Goal: Transaction & Acquisition: Purchase product/service

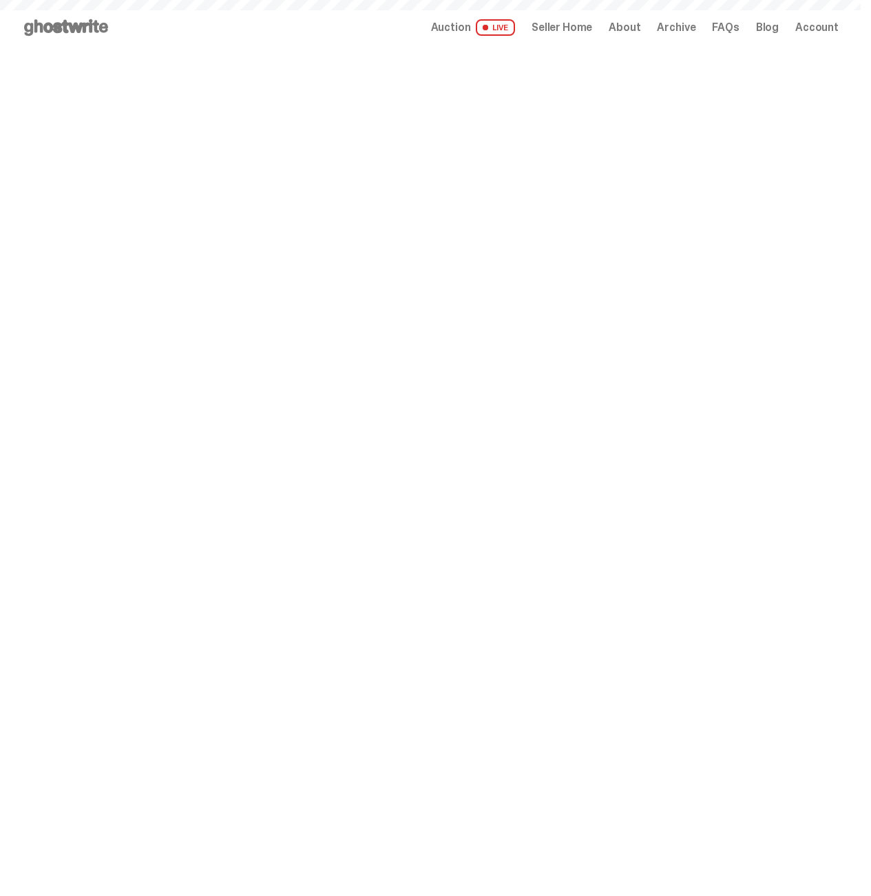
click at [570, 30] on span "Seller Home" at bounding box center [561, 27] width 61 height 11
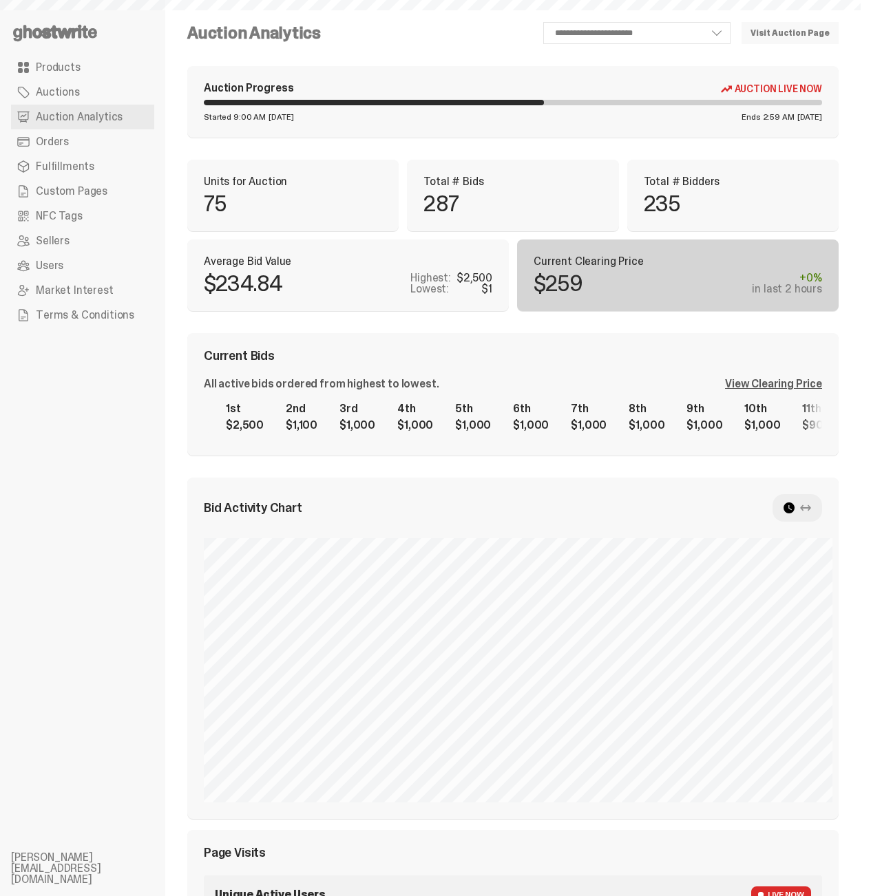
select select "**"
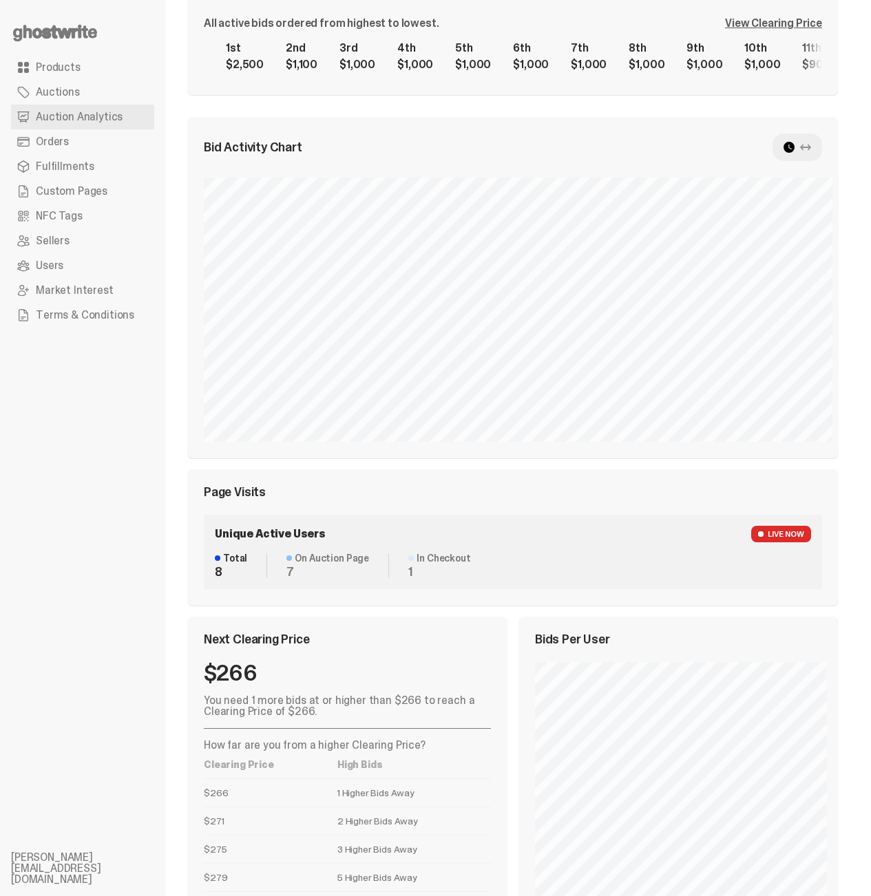
drag, startPoint x: 434, startPoint y: 847, endPoint x: 224, endPoint y: 619, distance: 309.7
click at [225, 662] on div "$266 You need 1 more bids at or higher than $266 to reach a Clearing Price of $…" at bounding box center [347, 790] width 287 height 257
click at [365, 662] on div "$266 You need 1 more bids at or higher than $266 to reach a Clearing Price of $…" at bounding box center [347, 790] width 287 height 257
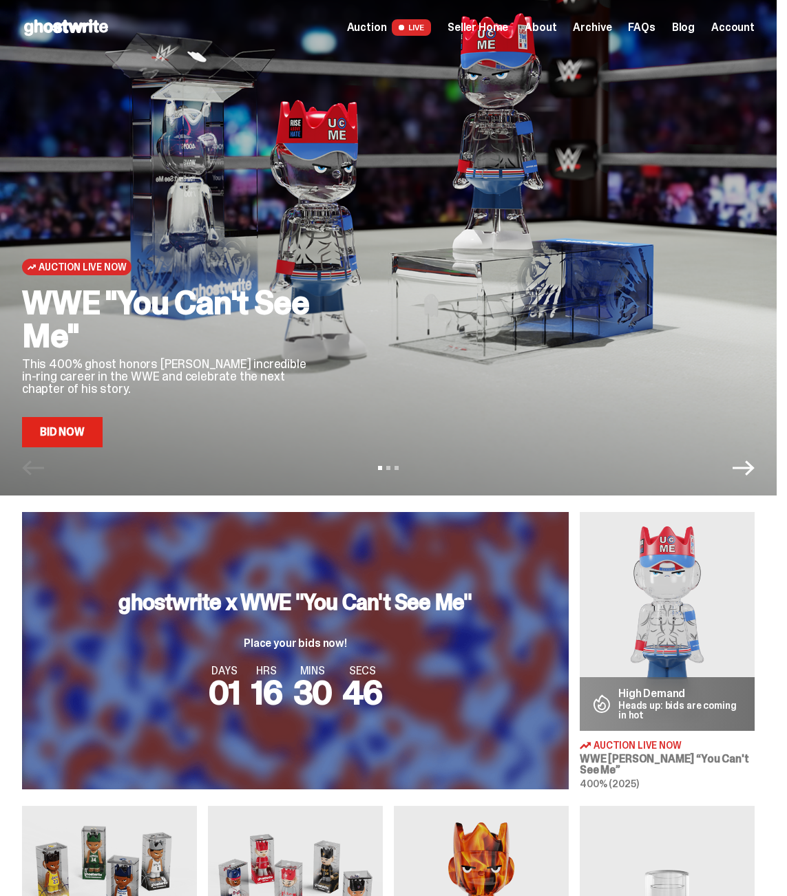
click at [556, 29] on span "About" at bounding box center [540, 27] width 32 height 11
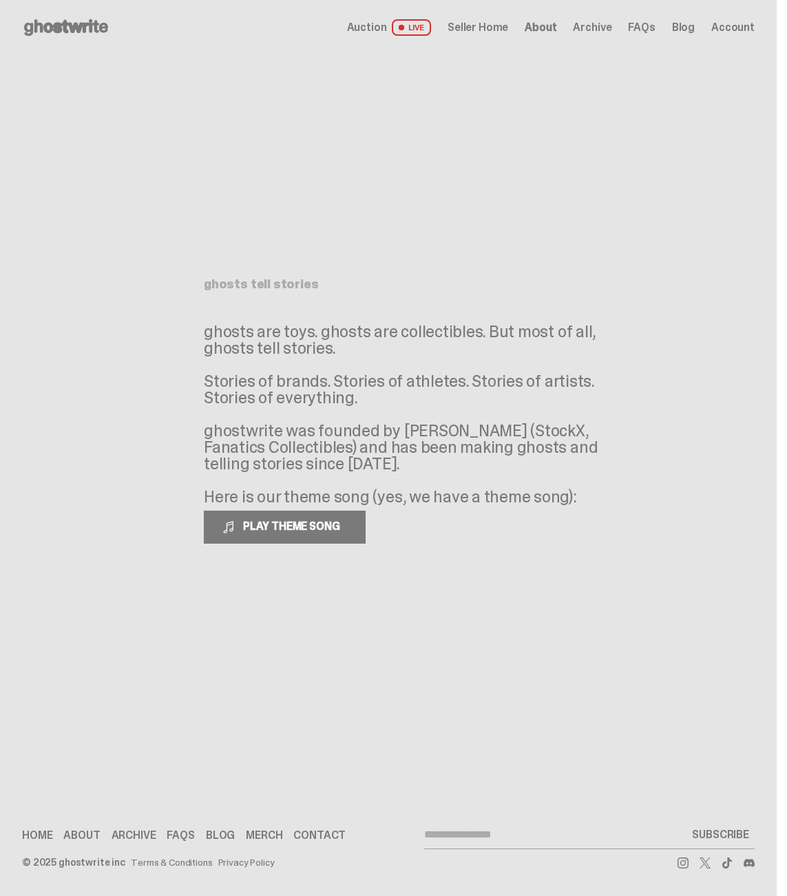
drag, startPoint x: 377, startPoint y: 299, endPoint x: 559, endPoint y: 509, distance: 277.6
click at [559, 509] on div "ghosts tell stories ghosts are toys. ghosts are collectibles. But most of all, …" at bounding box center [388, 411] width 369 height 266
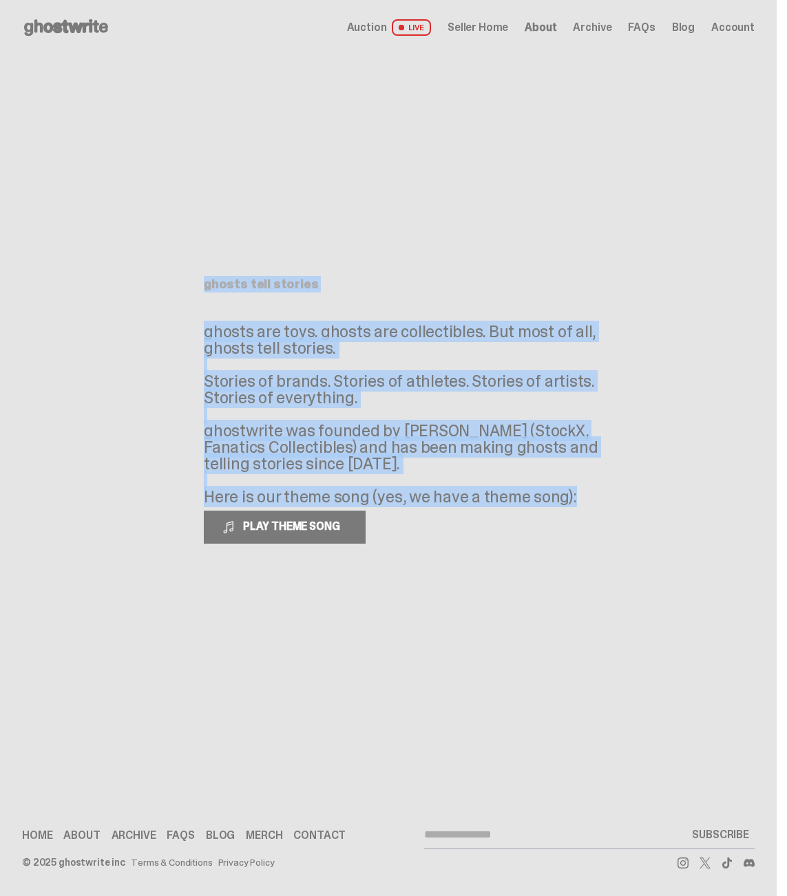
drag, startPoint x: 643, startPoint y: 568, endPoint x: 334, endPoint y: 237, distance: 453.8
click at [334, 237] on main "Something went wrong! Hang in there while we get back on track ghosts tell stor…" at bounding box center [388, 400] width 776 height 690
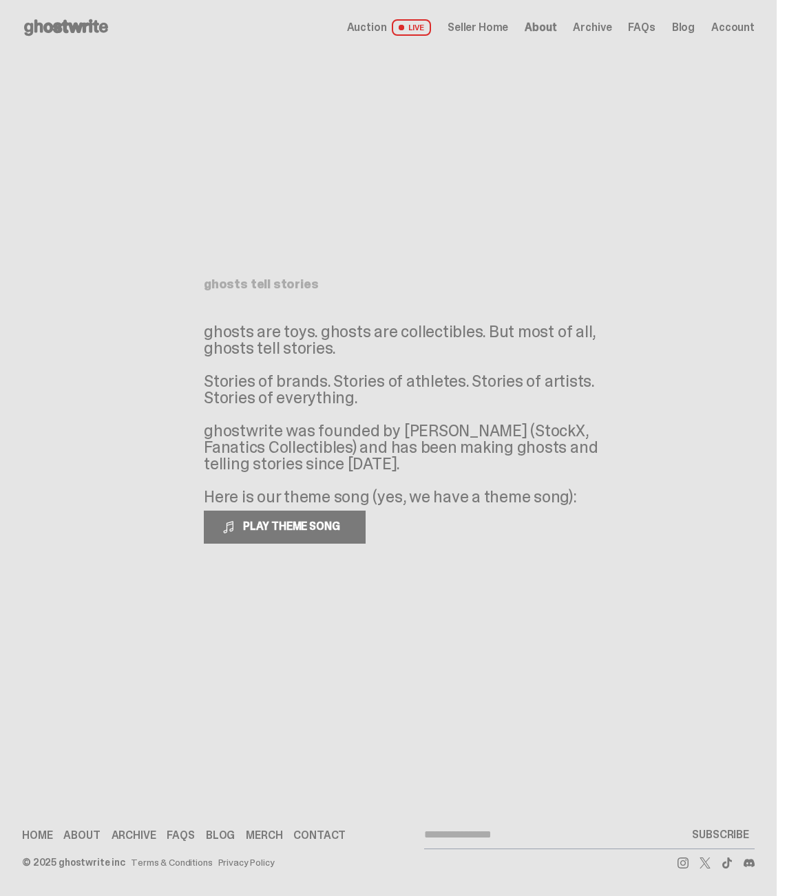
click at [334, 237] on div "ghosts tell stories ghosts are toys. ghosts are collectibles. But most of all, …" at bounding box center [388, 400] width 413 height 690
drag, startPoint x: 331, startPoint y: 233, endPoint x: 600, endPoint y: 546, distance: 412.3
click at [595, 545] on div "ghosts tell stories ghosts are toys. ghosts are collectibles. But most of all, …" at bounding box center [388, 400] width 413 height 690
click at [600, 546] on main "Something went wrong! Hang in there while we get back on track ghosts tell stor…" at bounding box center [388, 400] width 776 height 690
drag, startPoint x: 600, startPoint y: 546, endPoint x: 247, endPoint y: 257, distance: 455.8
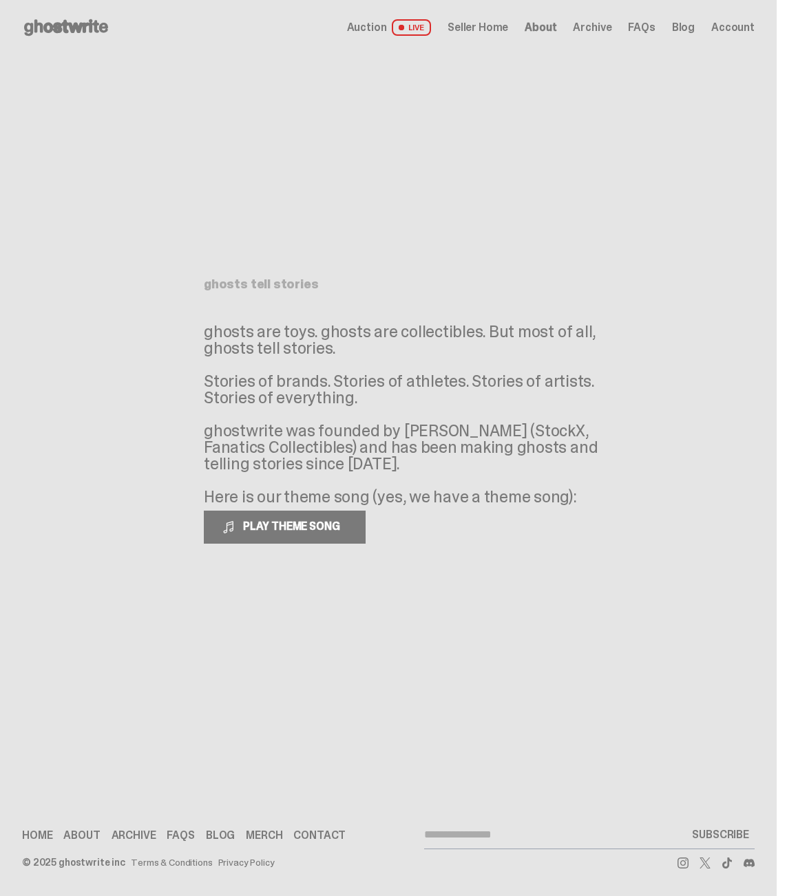
click at [261, 263] on main "Something went wrong! Hang in there while we get back on track ghosts tell stor…" at bounding box center [388, 400] width 776 height 690
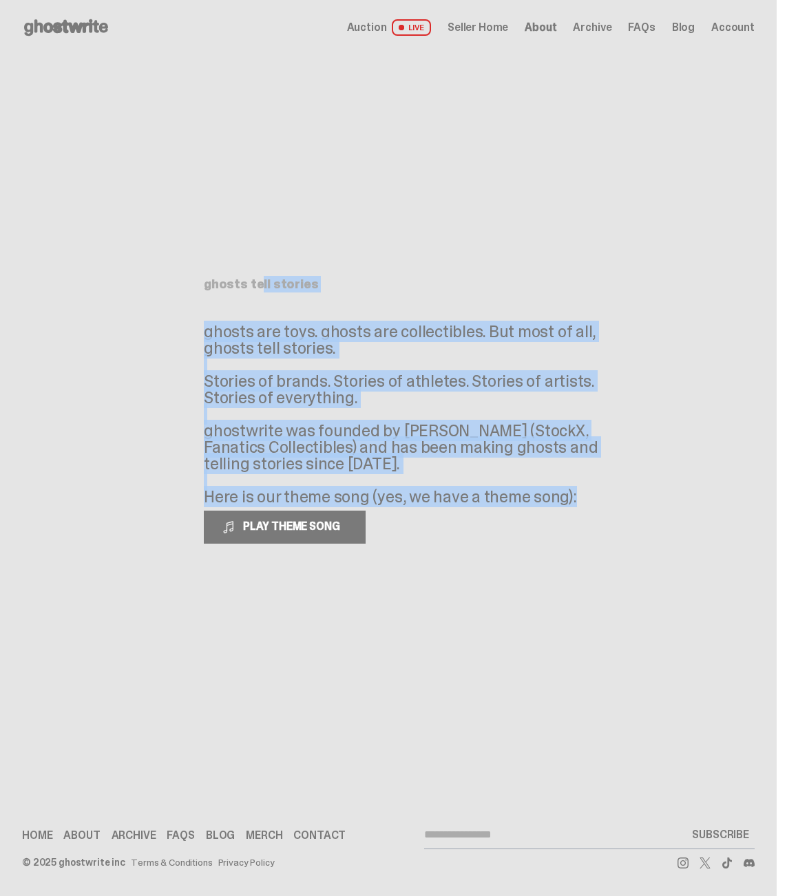
click at [598, 25] on span "Archive" at bounding box center [592, 27] width 39 height 11
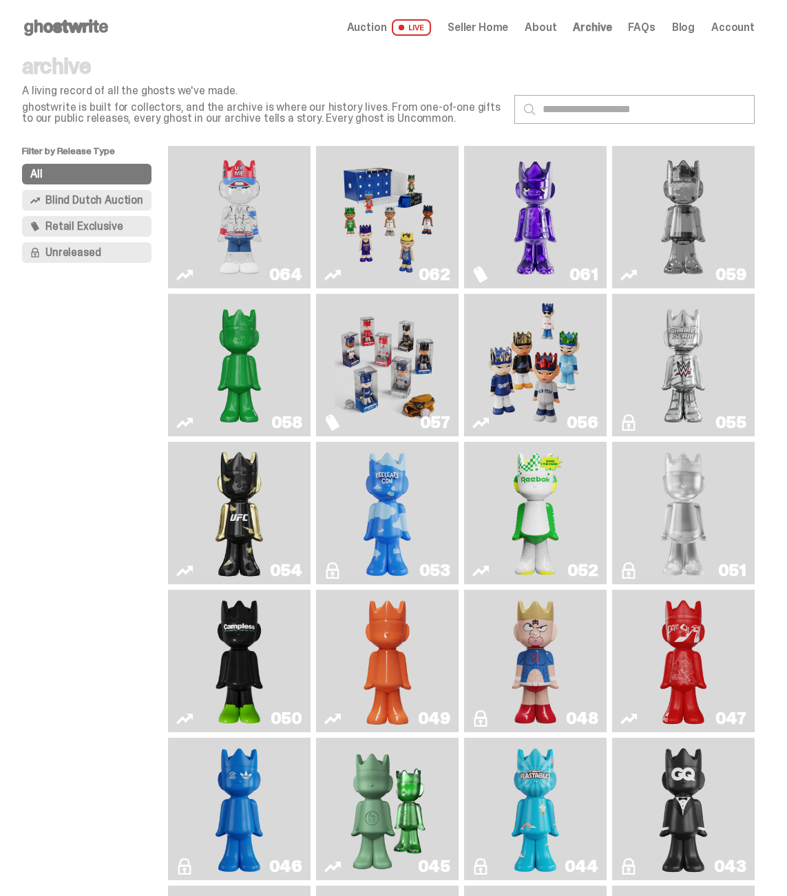
click at [90, 32] on use at bounding box center [66, 27] width 84 height 17
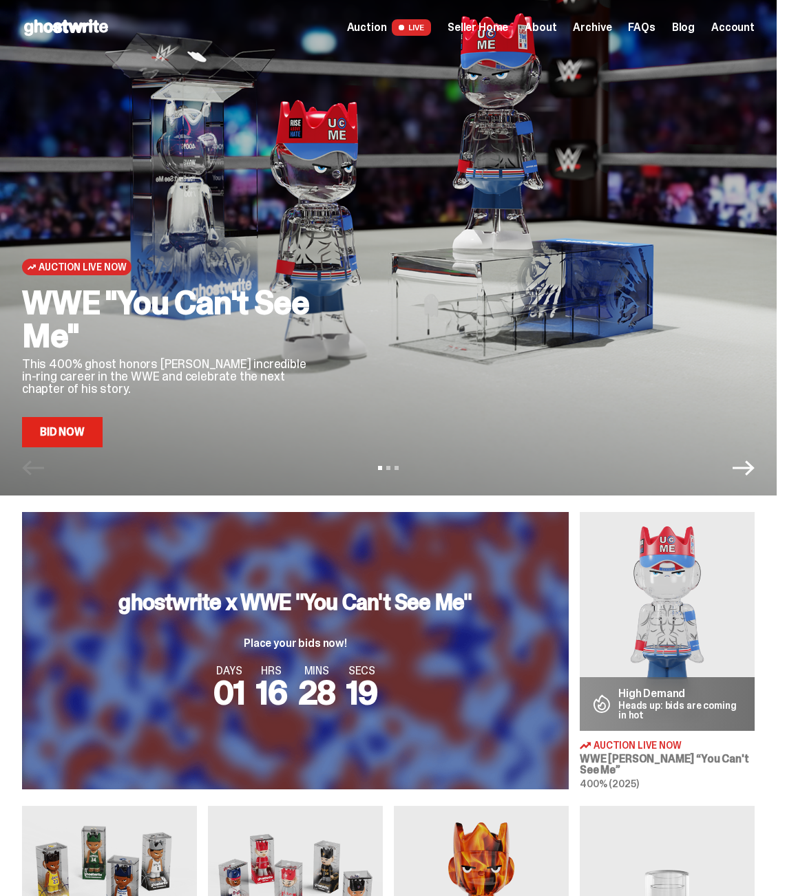
scroll to position [308, 0]
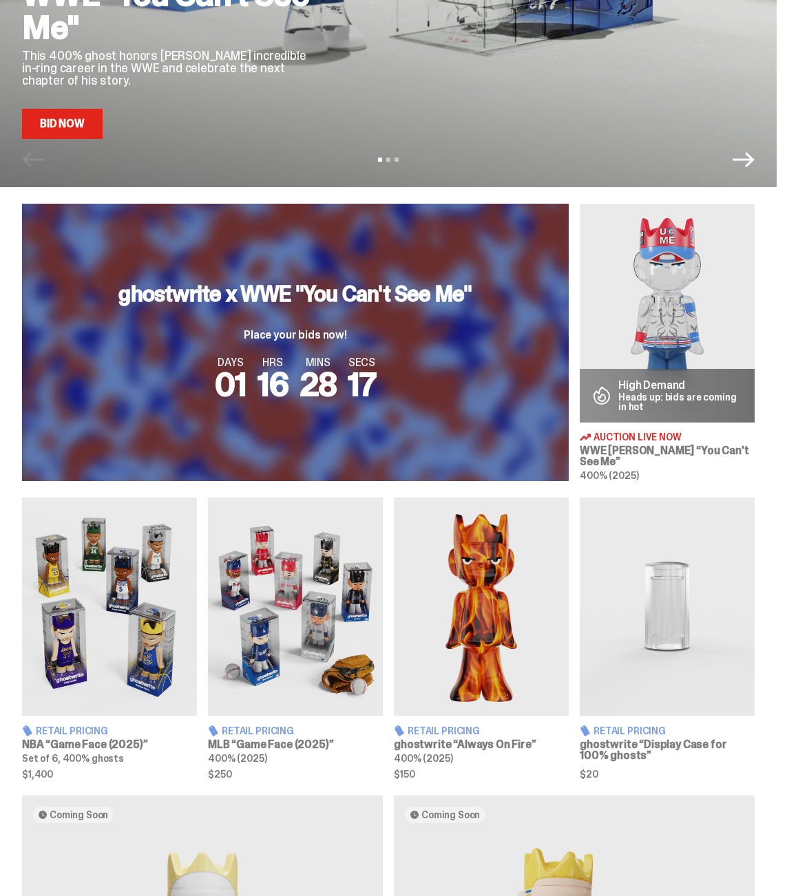
click at [646, 302] on img at bounding box center [666, 313] width 175 height 219
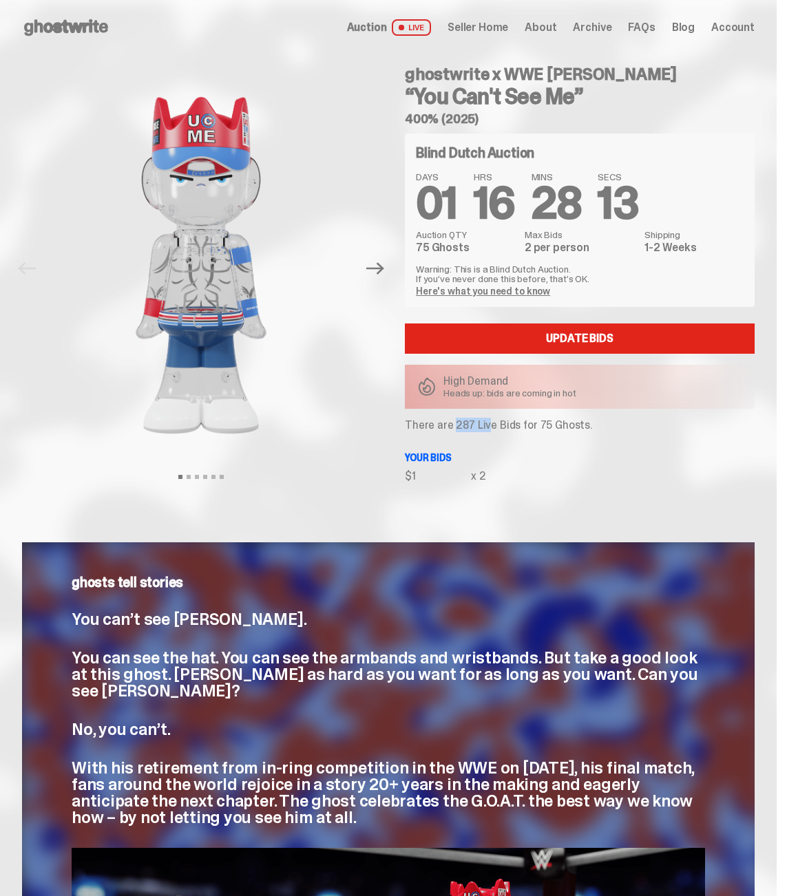
drag, startPoint x: 458, startPoint y: 425, endPoint x: 621, endPoint y: 431, distance: 162.5
click at [590, 430] on p "There are 287 Live Bids for 75 Ghosts." at bounding box center [580, 425] width 350 height 11
click at [648, 432] on div "Blind Dutch Auction DAYS 01 HRS 16 MINS 28 SECS 13 Auction QTY 75 Ghosts Max Bi…" at bounding box center [580, 308] width 350 height 348
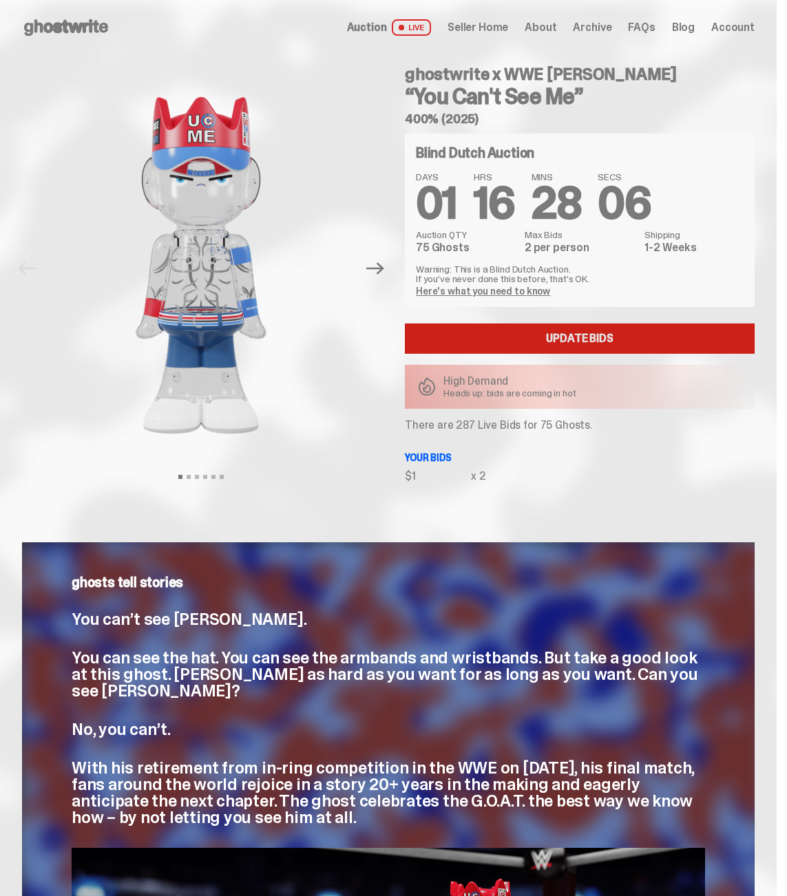
click at [490, 352] on link "Update Bids" at bounding box center [580, 338] width 350 height 30
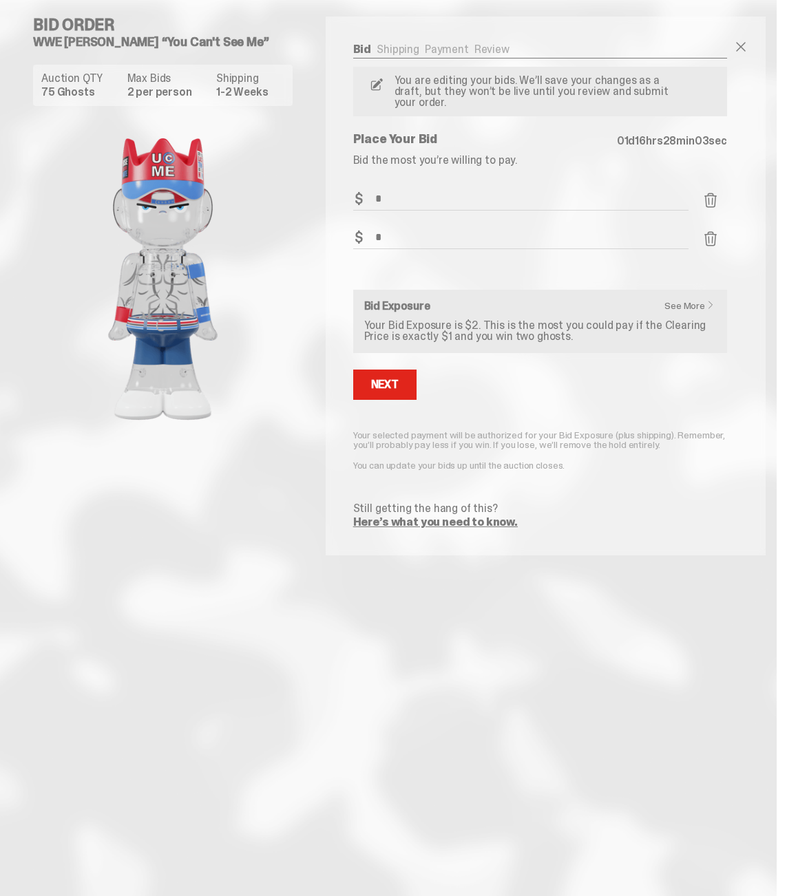
click at [718, 192] on span at bounding box center [710, 200] width 17 height 17
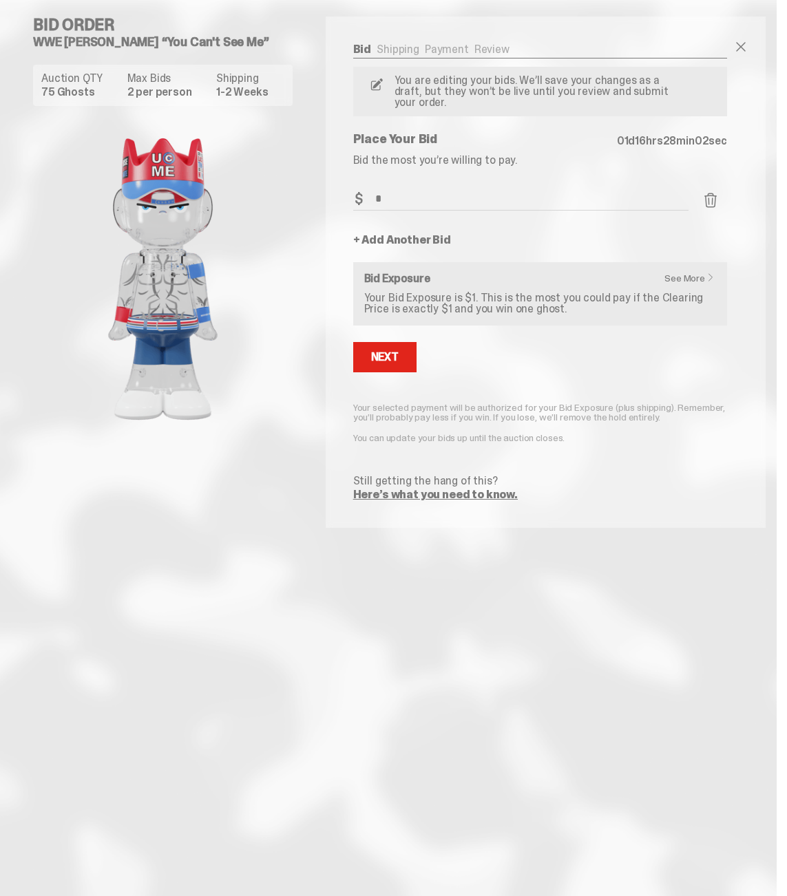
click at [718, 193] on span at bounding box center [710, 200] width 17 height 17
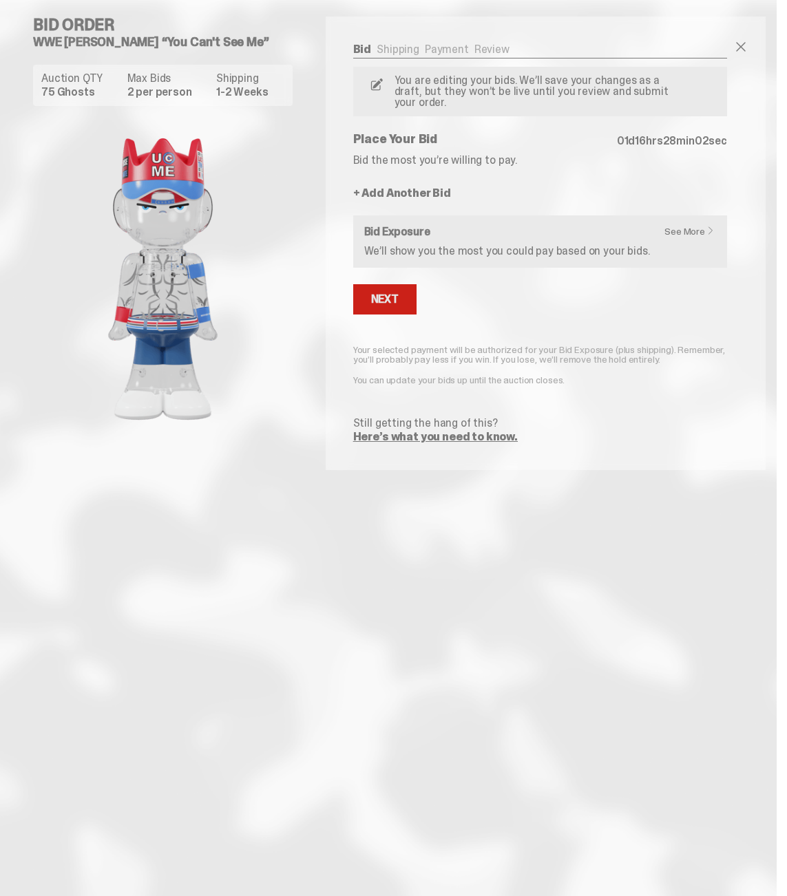
click at [383, 299] on button "Next" at bounding box center [384, 299] width 63 height 30
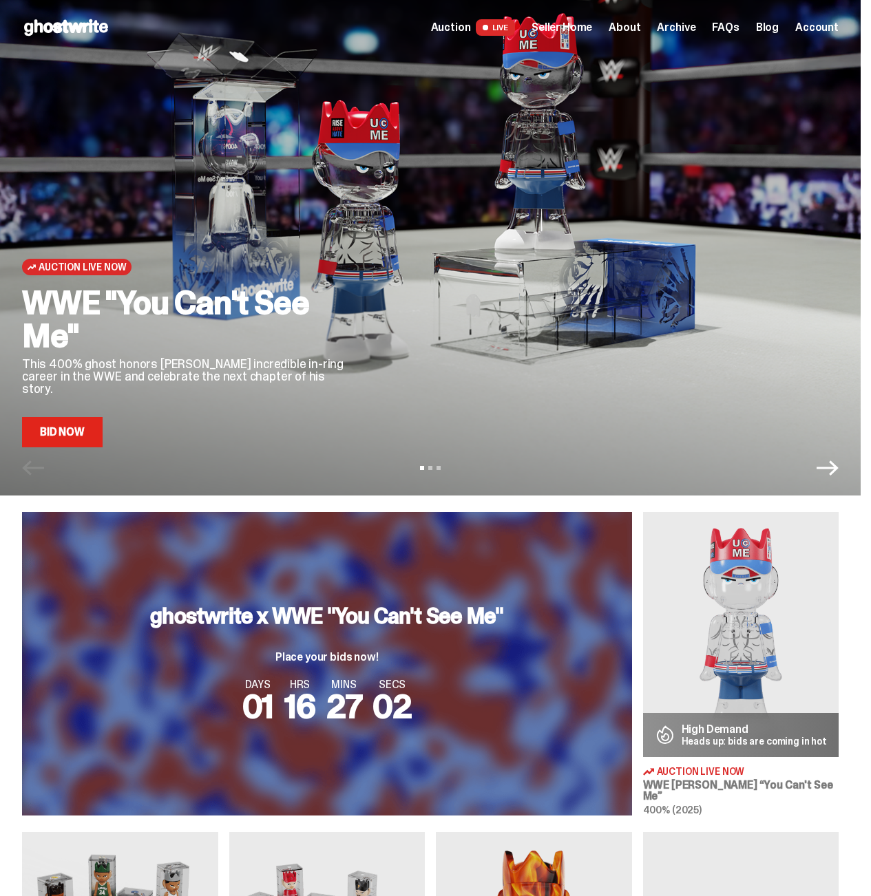
click at [388, 210] on div at bounding box center [606, 274] width 463 height 348
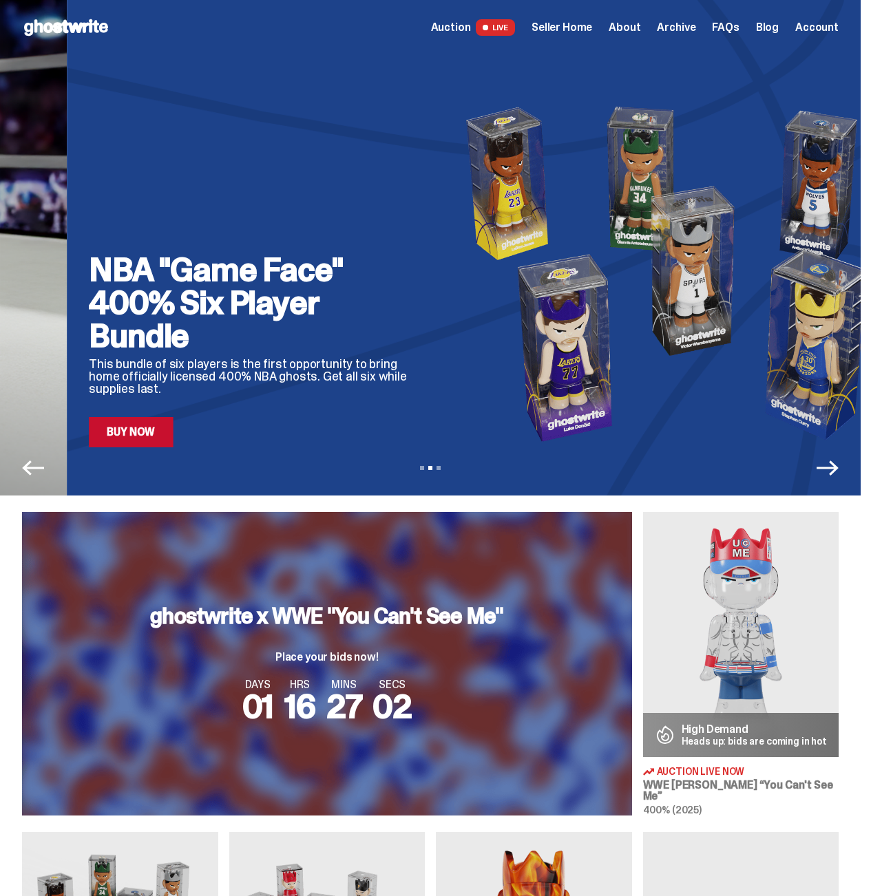
click at [317, 200] on div "NBA "Game Face" 400% Six Player Bundle This bundle of six players is the first …" at bounding box center [497, 274] width 816 height 348
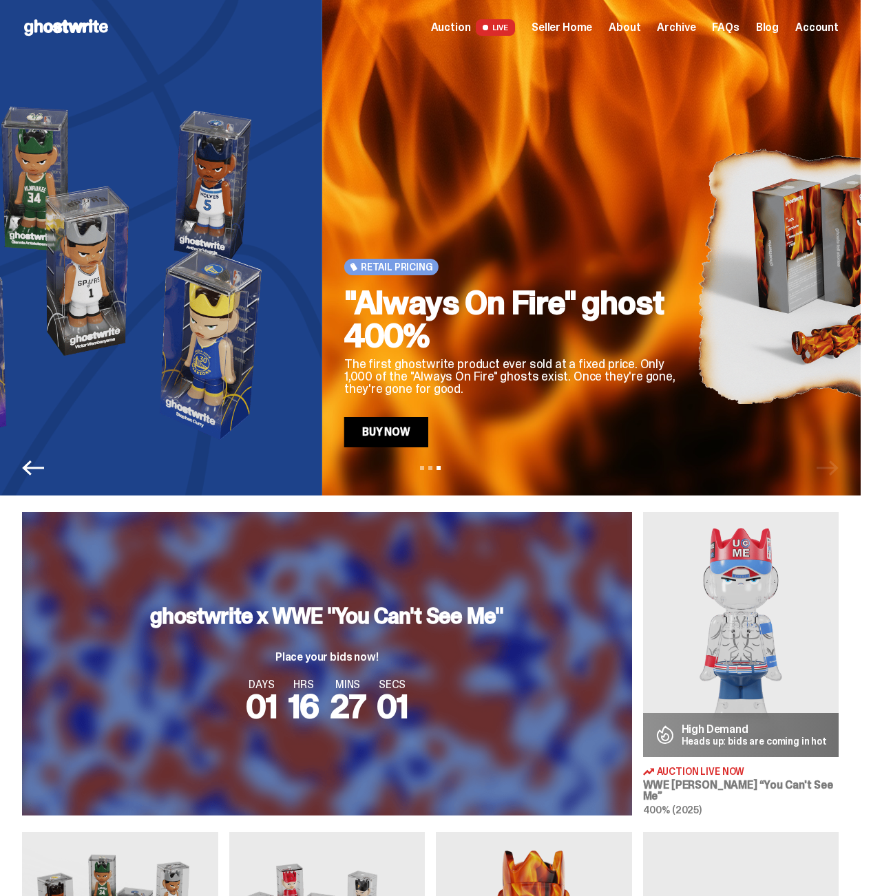
click at [344, 191] on div "Retail Pricing "Always On Fire" ghost 400% The first ghostwrite product ever so…" at bounding box center [509, 274] width 331 height 348
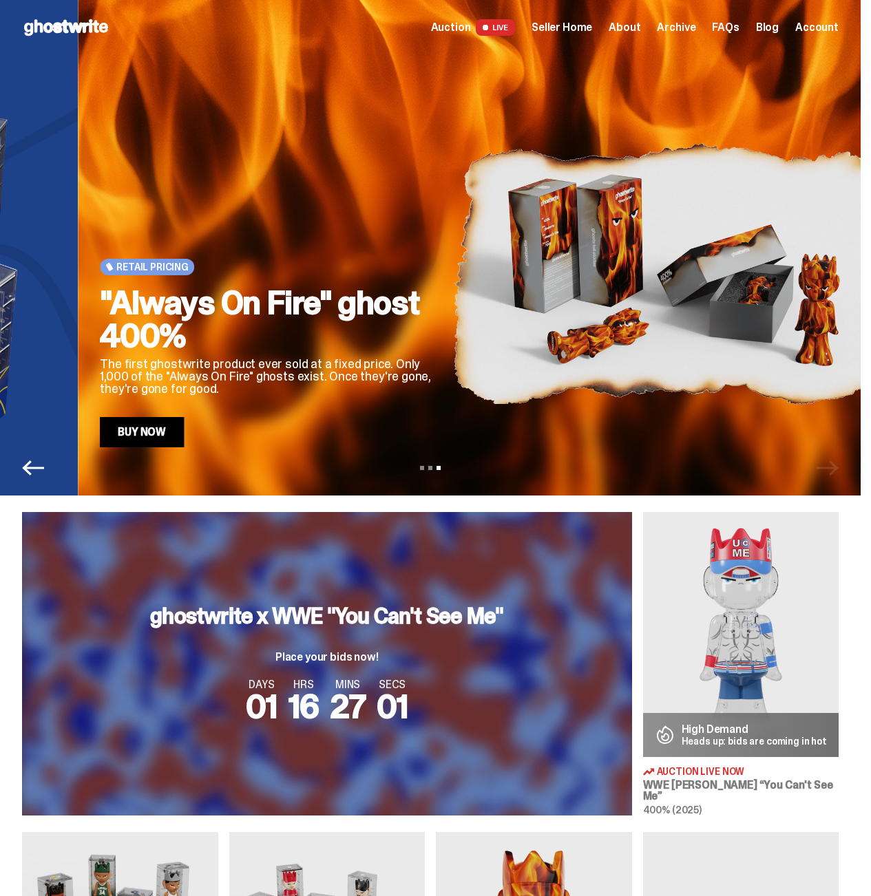
click at [410, 194] on div "Retail Pricing "Always On Fire" ghost 400% The first ghostwrite product ever so…" at bounding box center [265, 274] width 331 height 348
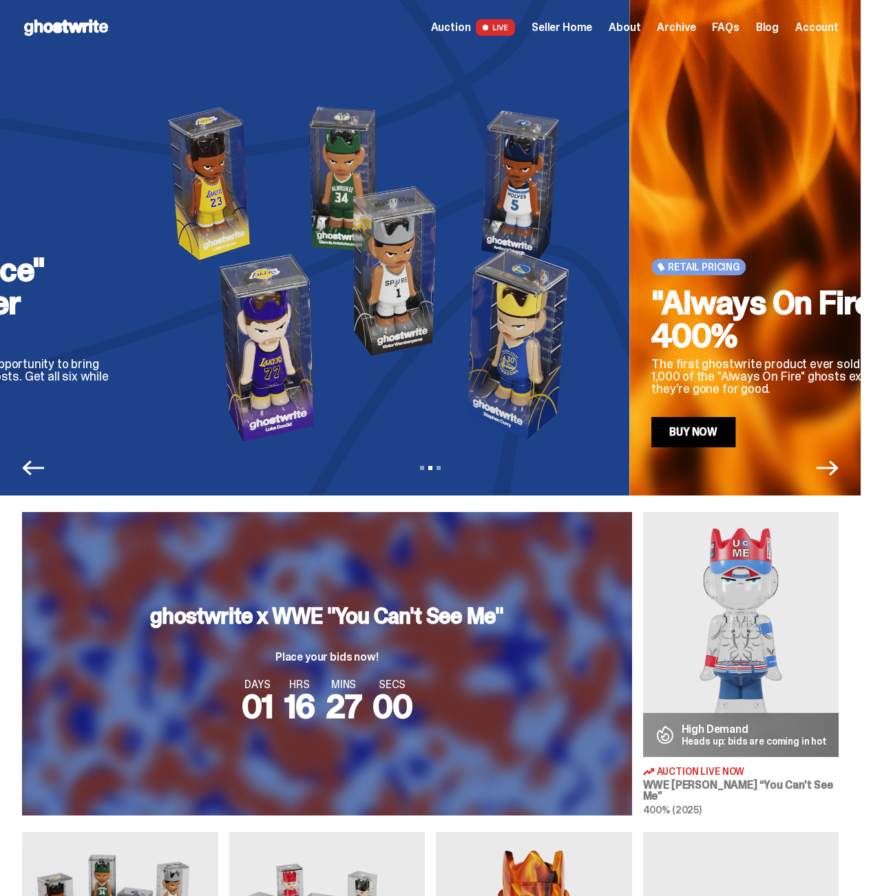
click at [551, 201] on img at bounding box center [375, 274] width 463 height 348
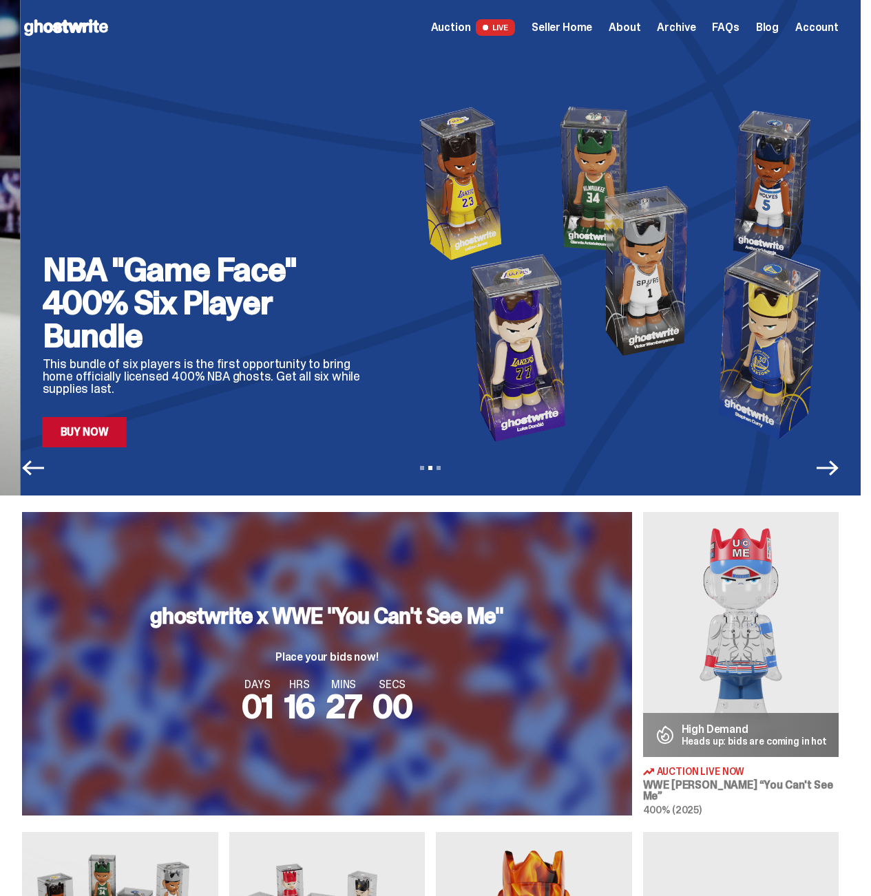
click at [787, 212] on img at bounding box center [626, 274] width 463 height 348
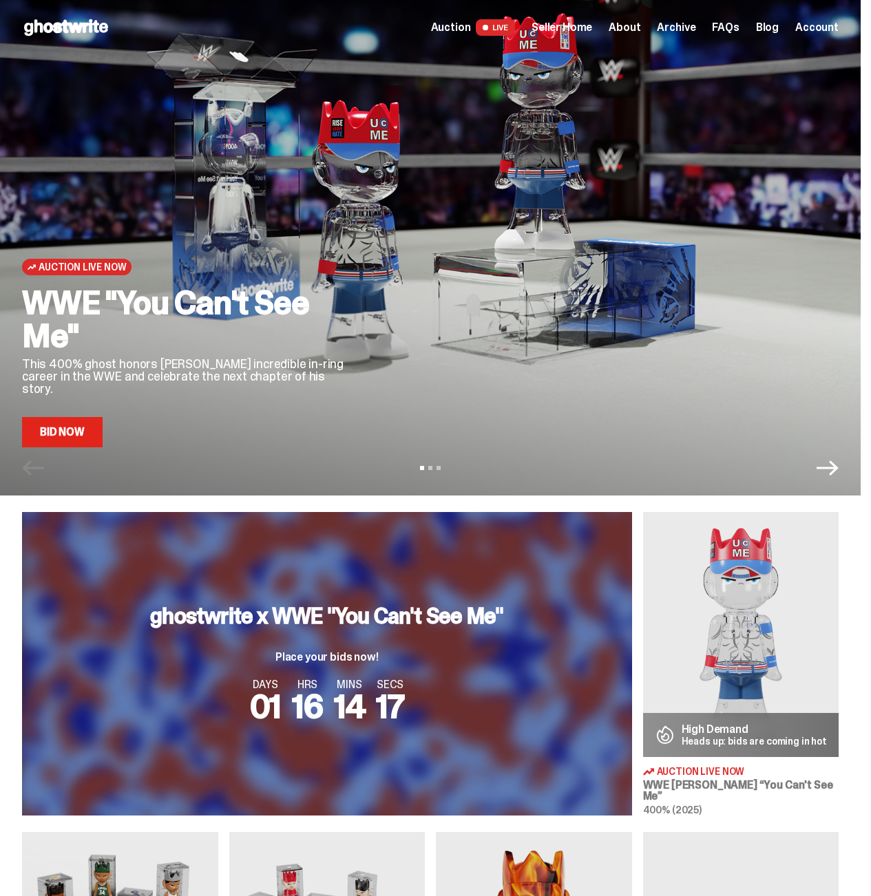
click at [719, 28] on span "FAQs" at bounding box center [725, 27] width 27 height 11
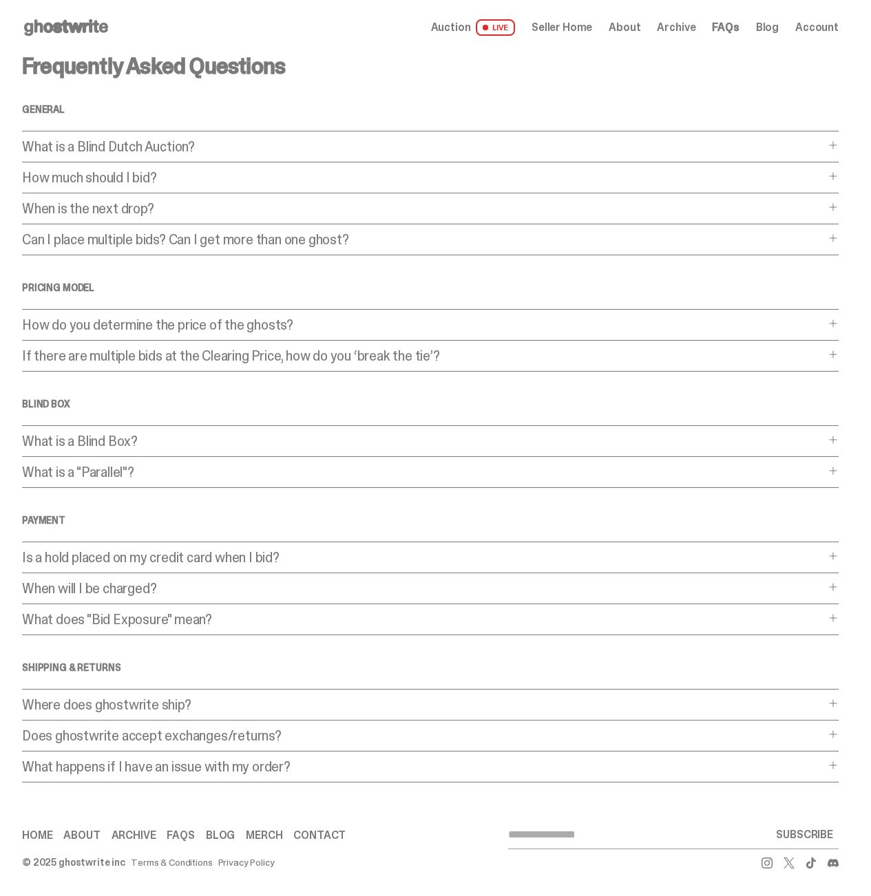
click at [197, 240] on p "Can I place multiple bids? Can I get more than one ghost?" at bounding box center [423, 240] width 802 height 14
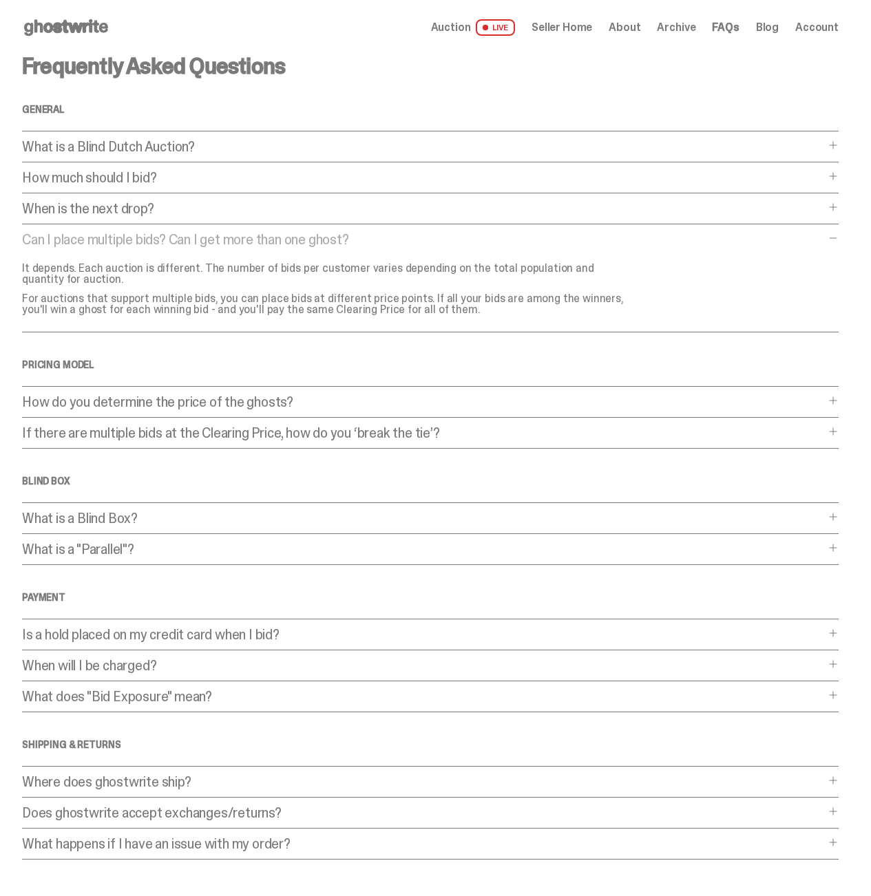
click at [193, 220] on div "When is the next drop? When is the next drop? Follow @_ghostwrite_ on Instagram…" at bounding box center [430, 213] width 816 height 23
click at [192, 213] on p "When is the next drop?" at bounding box center [423, 209] width 802 height 14
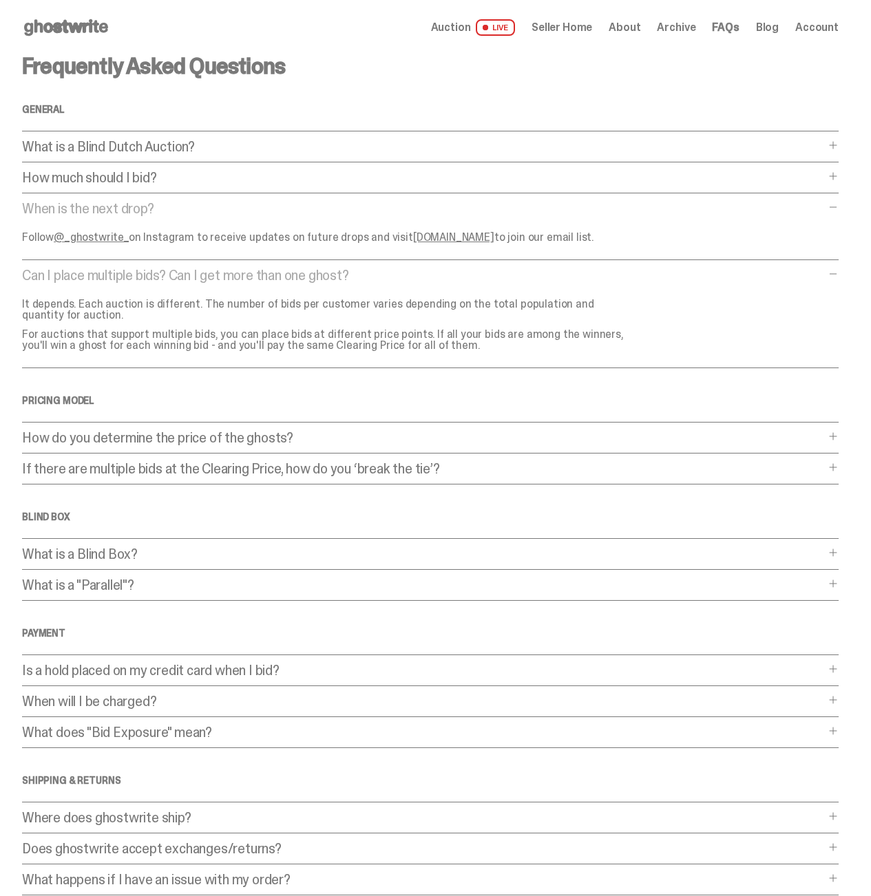
click at [126, 153] on p "What is a Blind Dutch Auction?" at bounding box center [423, 147] width 802 height 14
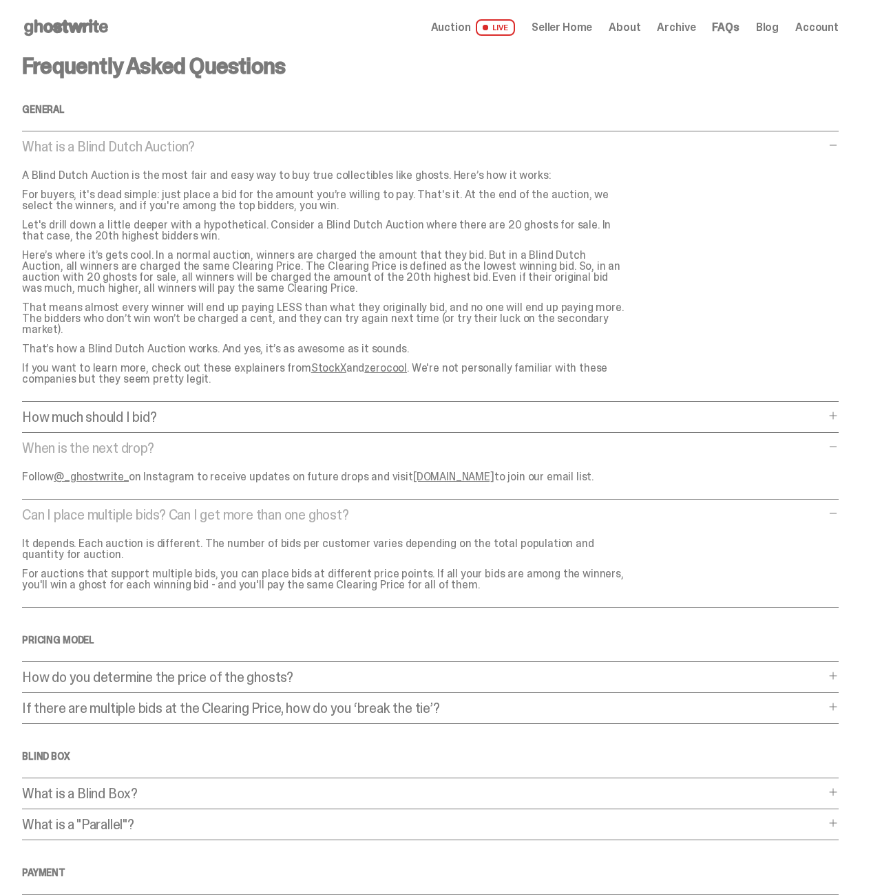
click at [127, 150] on p "What is a Blind Dutch Auction?" at bounding box center [423, 147] width 802 height 14
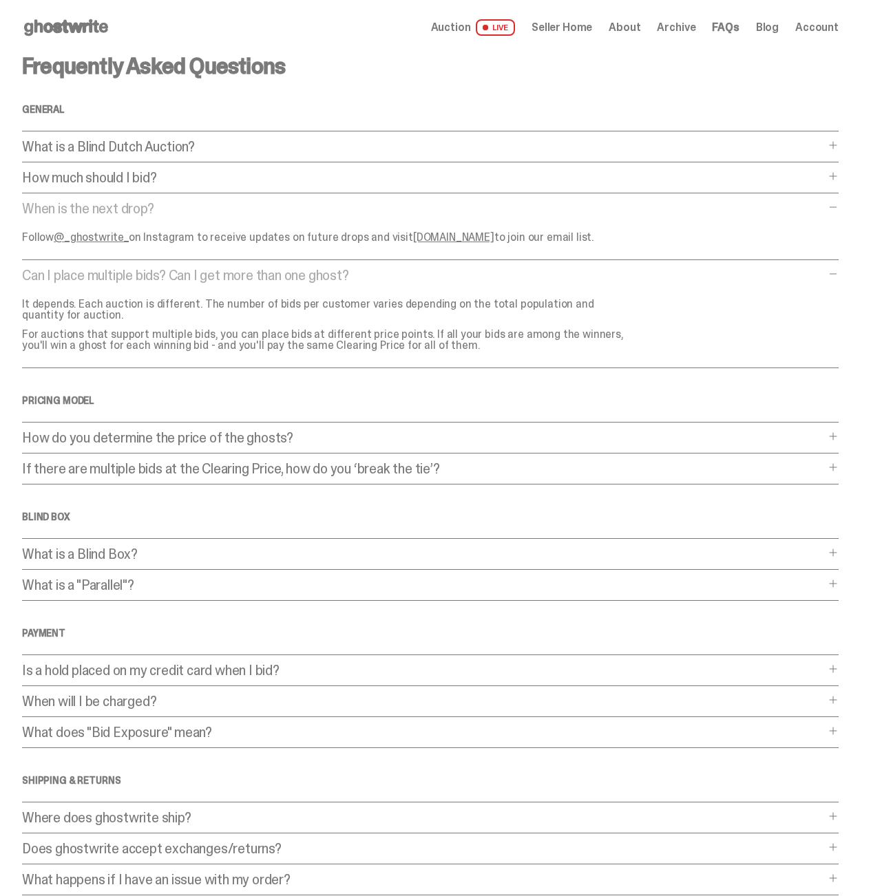
click at [127, 167] on div "Frequently Asked Questions General What is a Blind Dutch Auction? What is a Bli…" at bounding box center [430, 475] width 816 height 840
click at [128, 171] on p "How much should I bid?" at bounding box center [423, 178] width 802 height 14
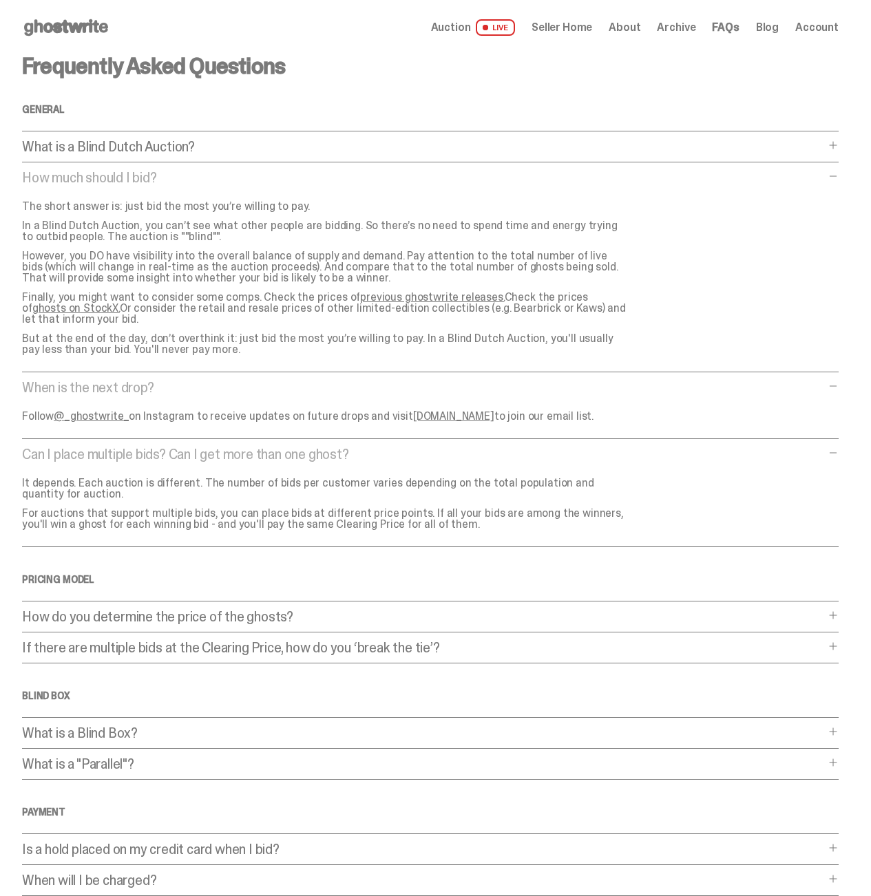
click at [128, 171] on p "How much should I bid?" at bounding box center [423, 178] width 802 height 14
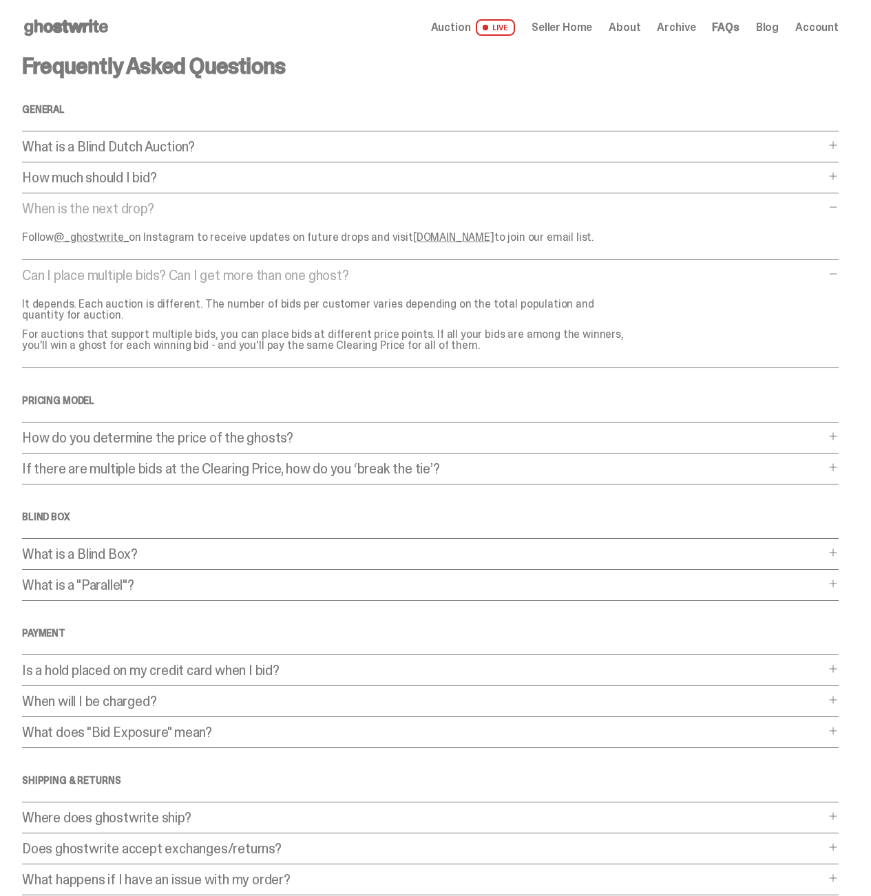
click at [128, 171] on p "How much should I bid?" at bounding box center [423, 178] width 802 height 14
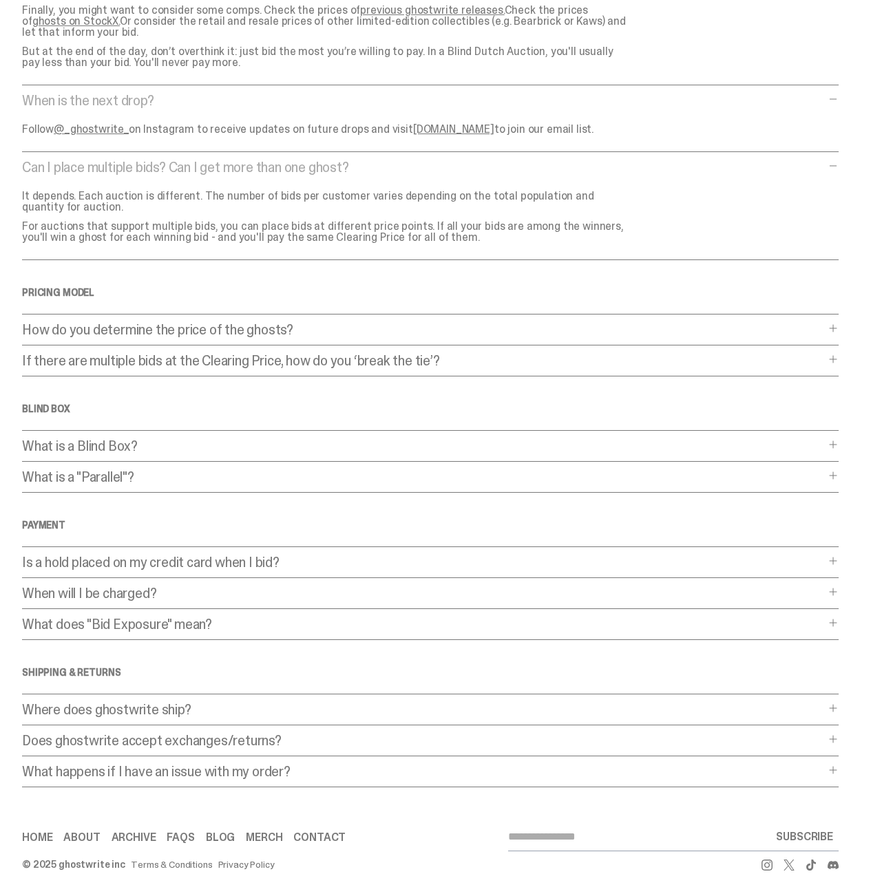
scroll to position [289, 0]
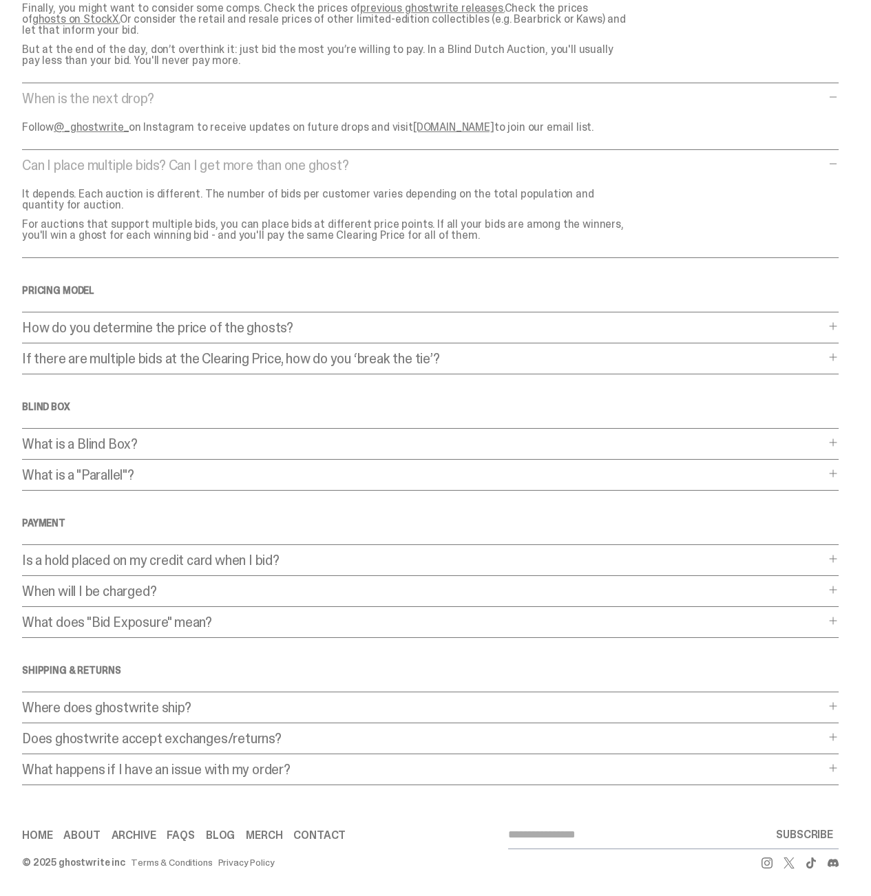
click at [193, 321] on p "How do you determine the price of the ghosts?" at bounding box center [423, 328] width 802 height 14
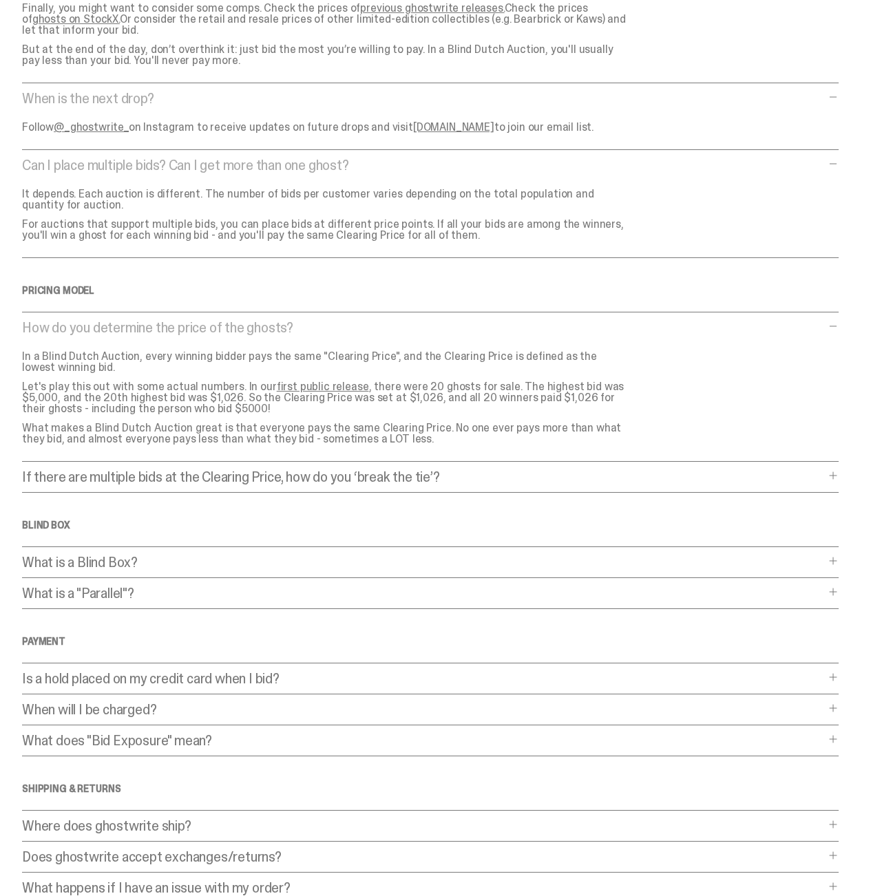
click at [193, 321] on p "How do you determine the price of the ghosts?" at bounding box center [423, 328] width 802 height 14
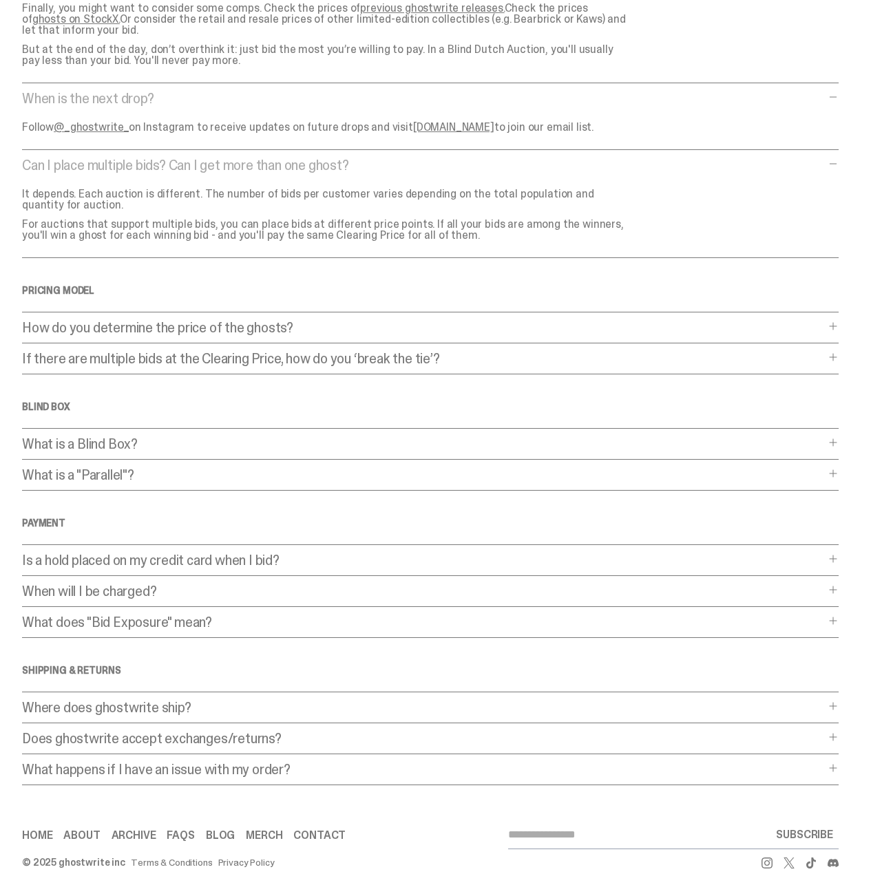
scroll to position [0, 0]
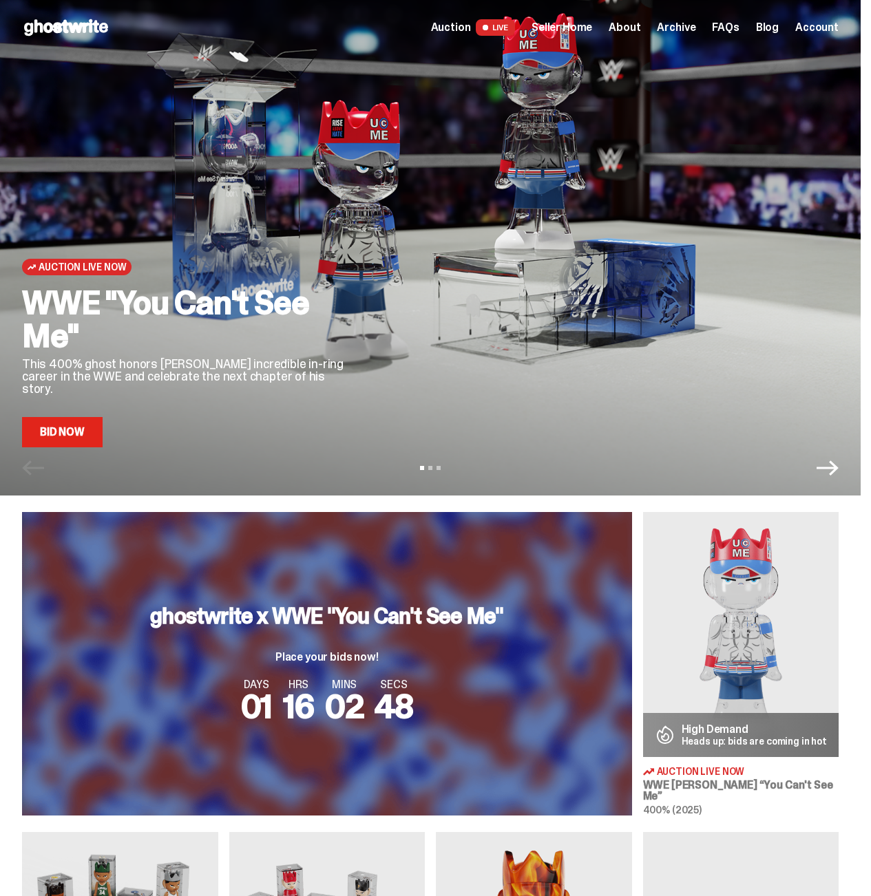
click at [96, 429] on link "Bid Now" at bounding box center [62, 432] width 81 height 30
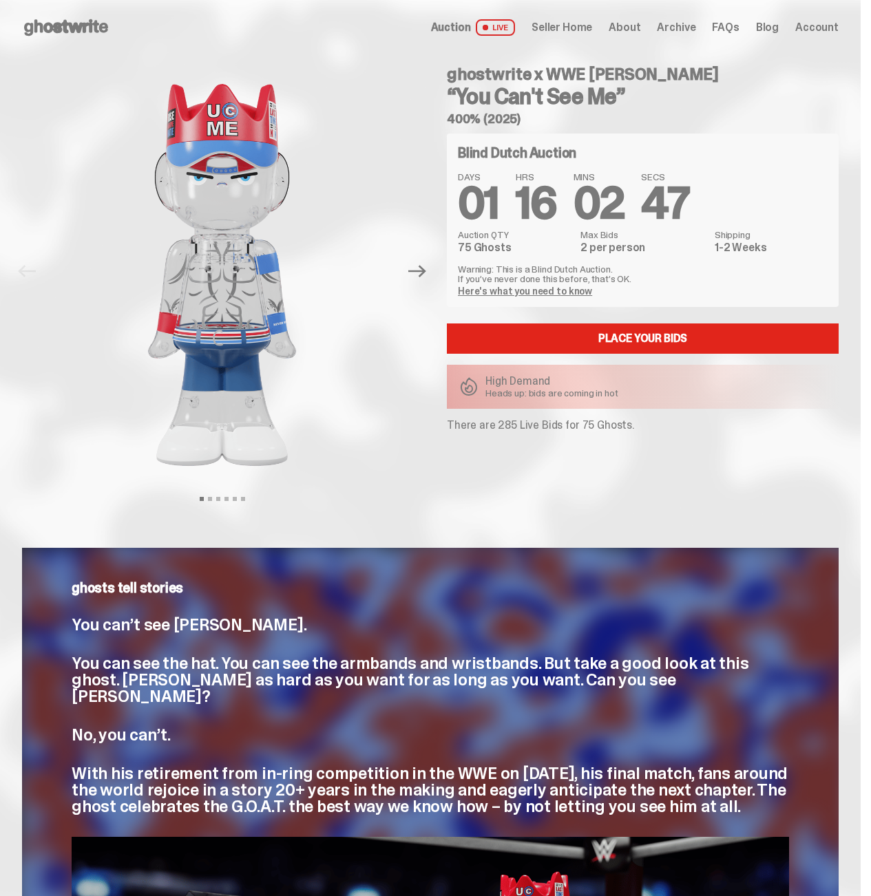
click at [529, 354] on div "Place your Bids High Demand Heads up: bids are coming in hot" at bounding box center [643, 365] width 392 height 85
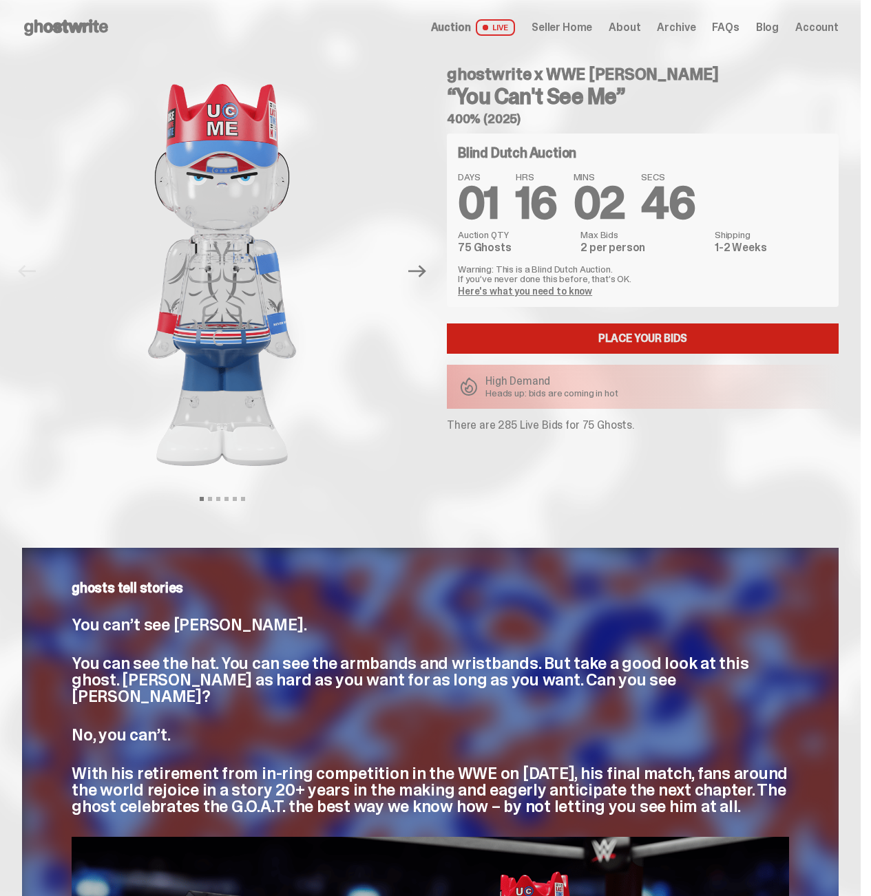
click at [536, 341] on link "Place your Bids" at bounding box center [643, 338] width 392 height 30
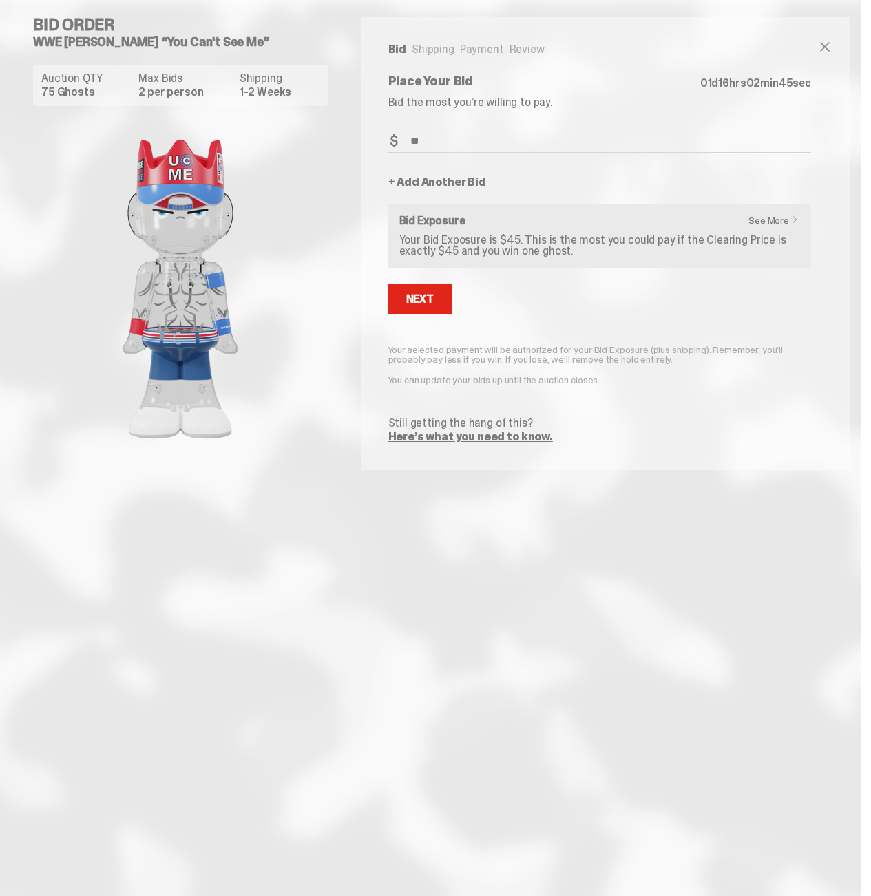
click at [430, 142] on input "**" at bounding box center [599, 141] width 423 height 23
type input "*"
click at [438, 292] on button "Next" at bounding box center [419, 299] width 63 height 30
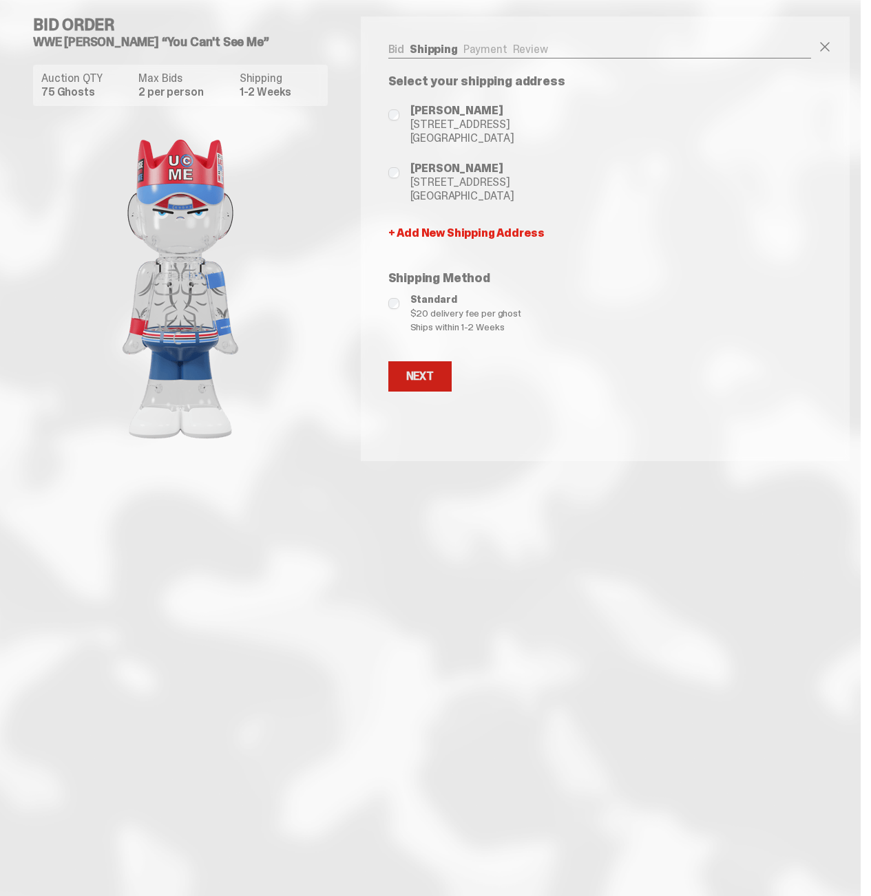
click at [443, 390] on button "Next" at bounding box center [419, 376] width 63 height 30
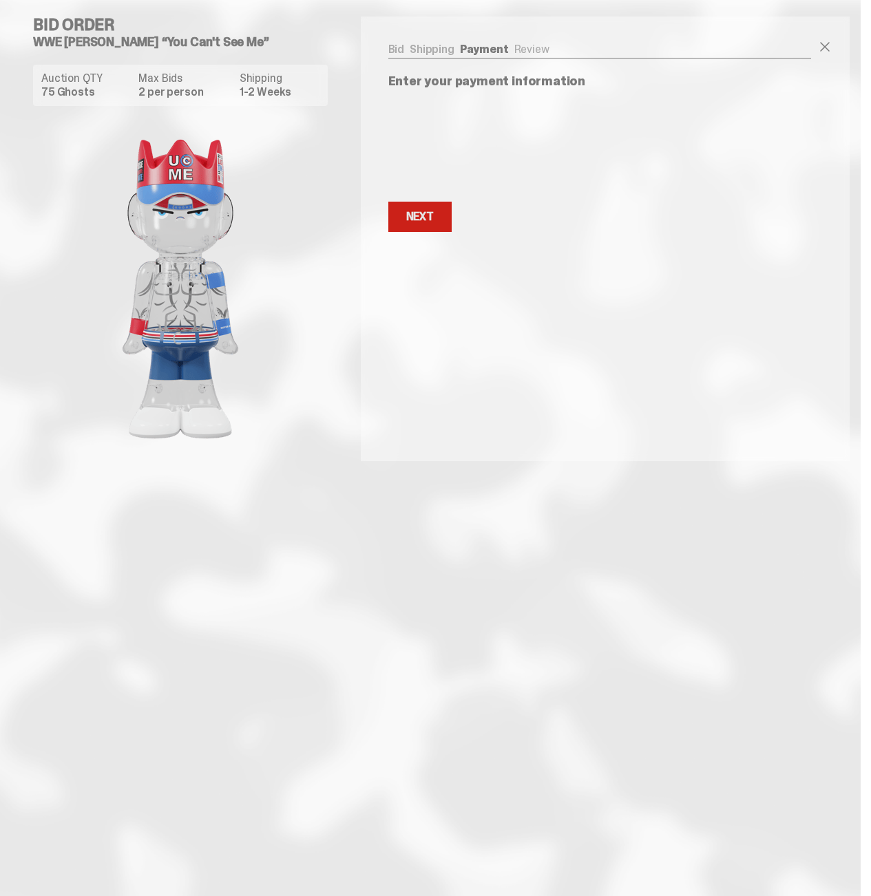
click at [444, 229] on button "Next Next" at bounding box center [419, 217] width 63 height 30
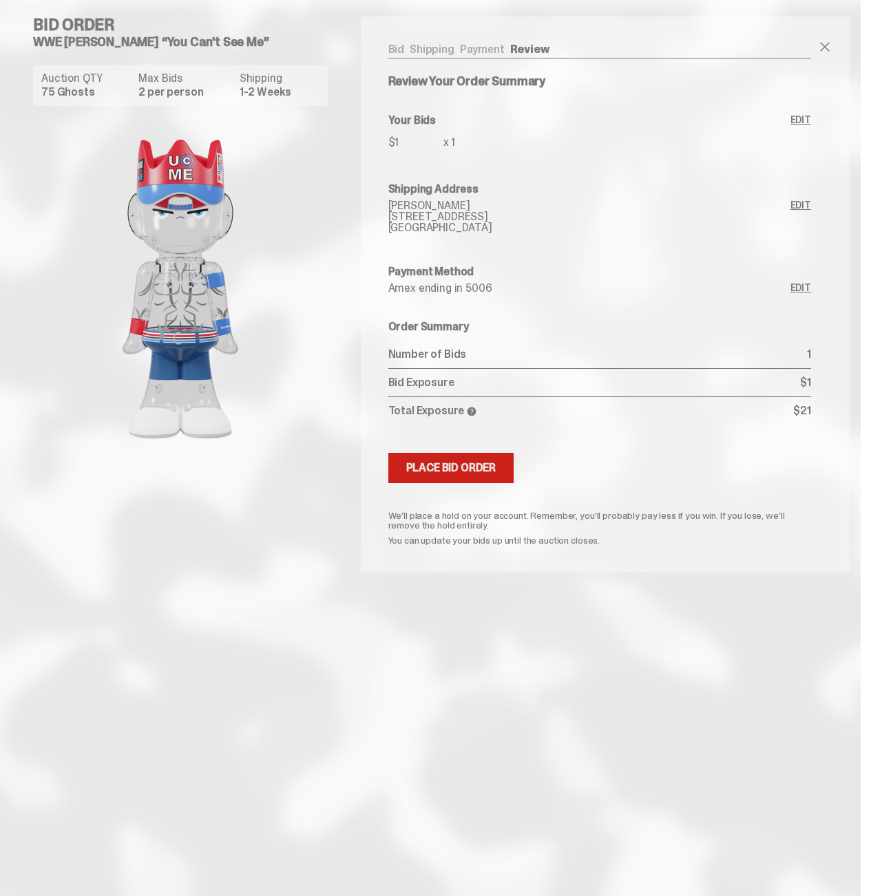
click at [462, 473] on div "Place Bid Order" at bounding box center [451, 467] width 90 height 11
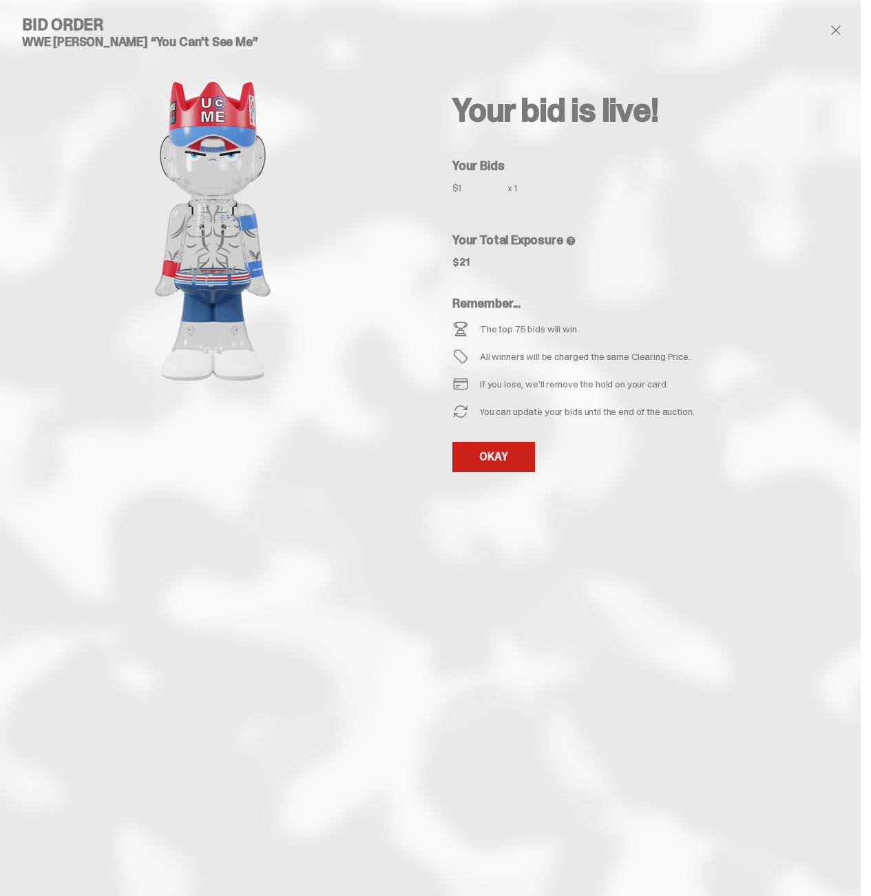
click at [500, 445] on link "OKAY" at bounding box center [493, 457] width 83 height 30
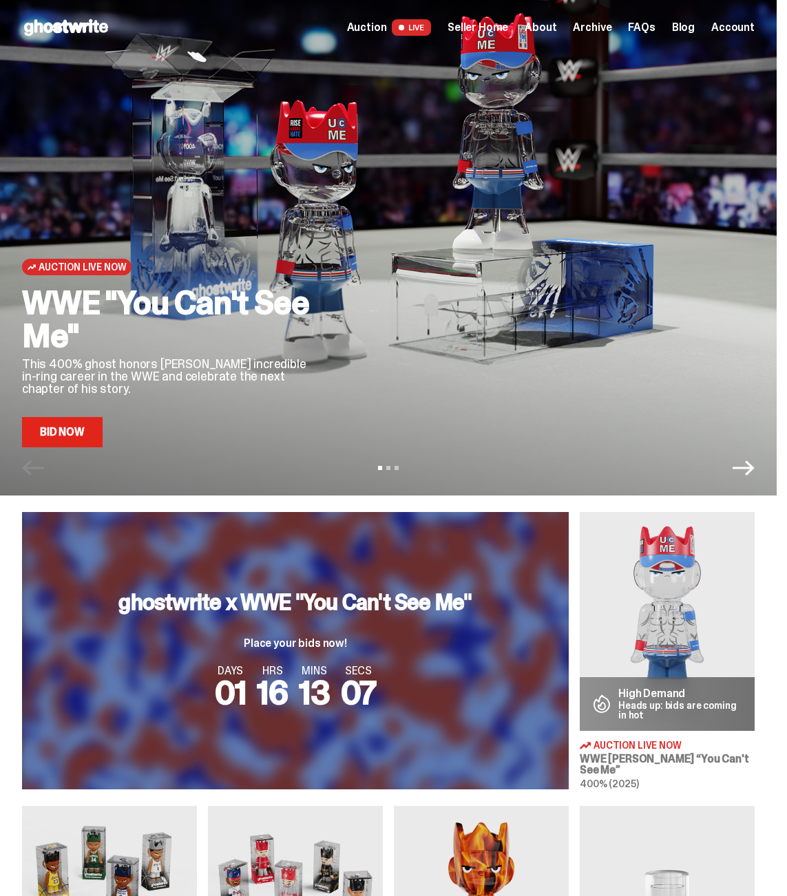
click at [70, 441] on link "Bid Now" at bounding box center [62, 432] width 81 height 30
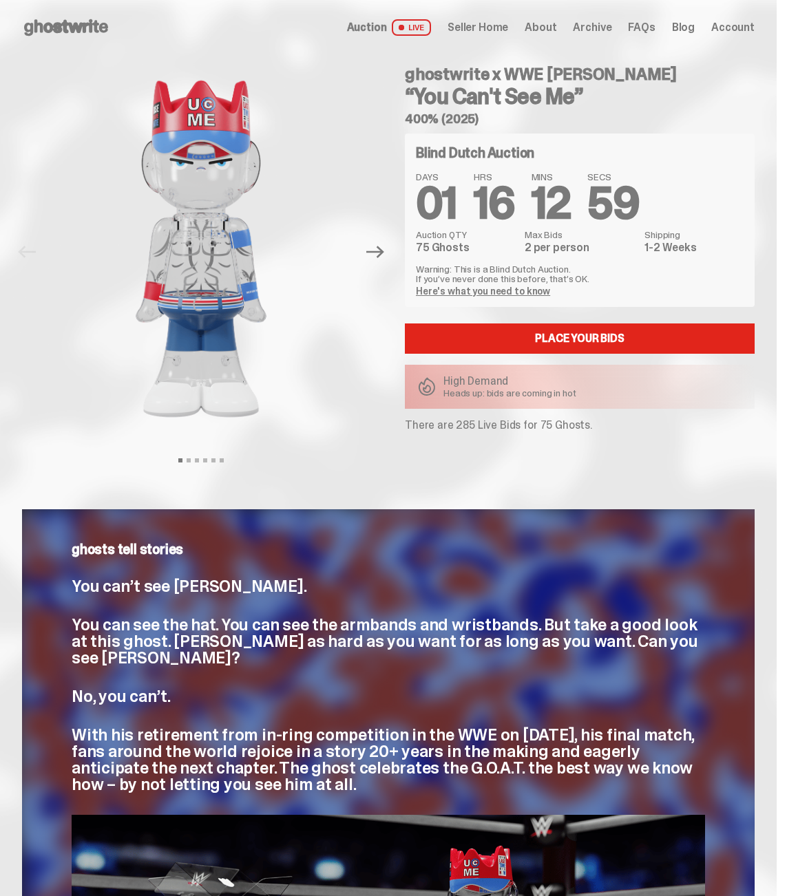
click at [539, 299] on div "Blind Dutch Auction DAYS 01 HRS 16 MINS 12 SECS 59 Auction QTY 75 Ghosts Max Bi…" at bounding box center [580, 220] width 350 height 173
click at [537, 295] on link "Here's what you need to know" at bounding box center [483, 291] width 134 height 12
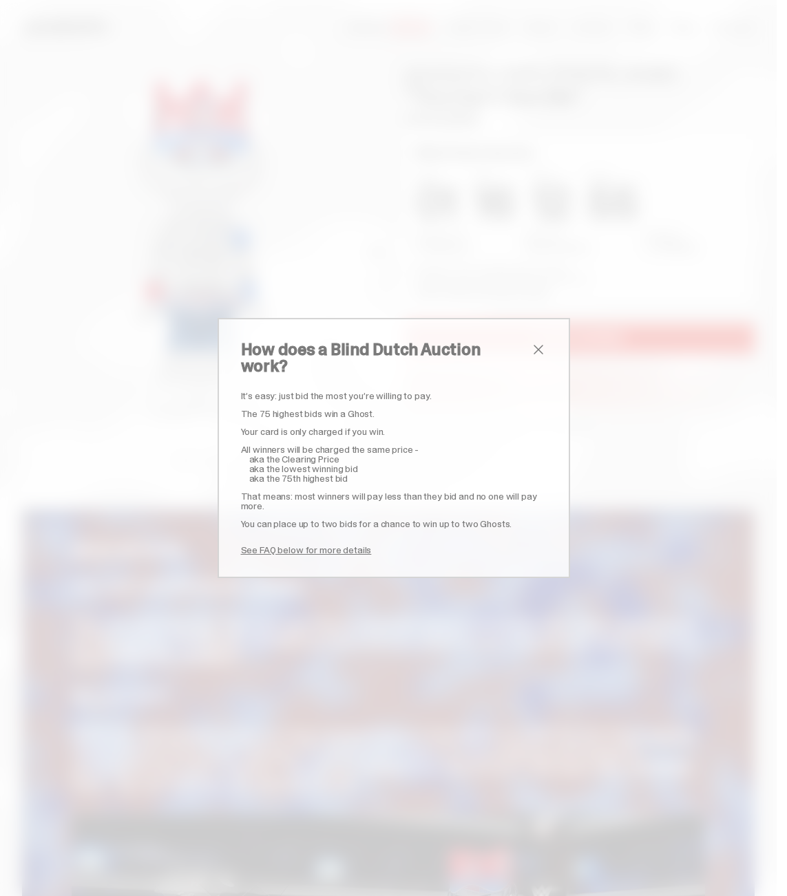
click at [537, 295] on div "How does a Blind Dutch Auction work? It’s easy: just bid the most you’re willin…" at bounding box center [393, 448] width 787 height 896
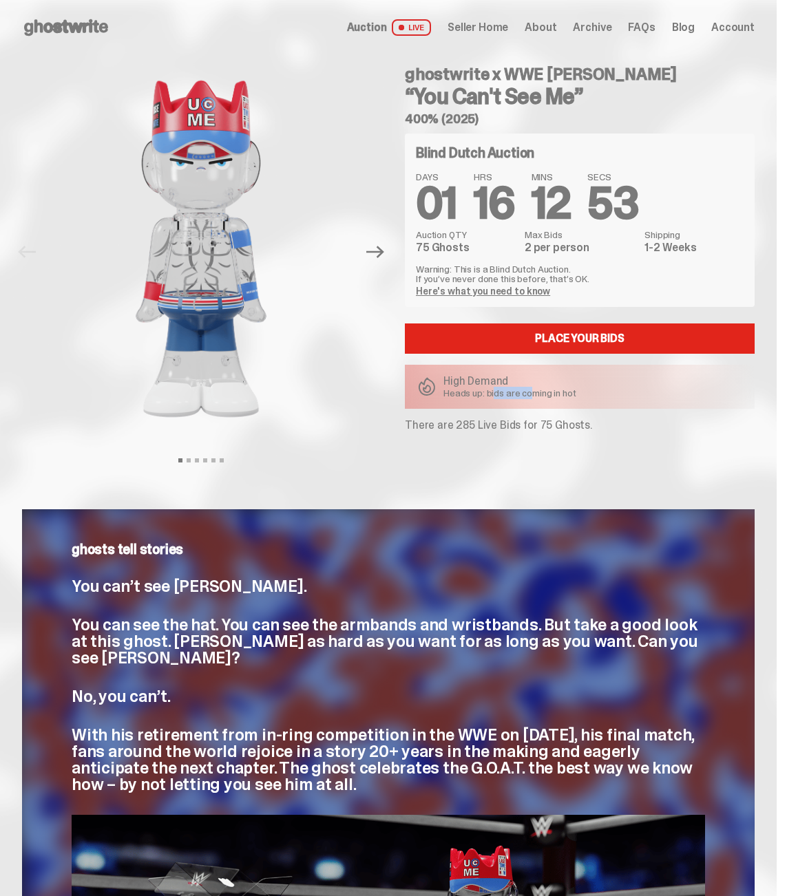
drag, startPoint x: 524, startPoint y: 393, endPoint x: 453, endPoint y: 384, distance: 72.1
click at [455, 384] on div "High Demand Heads up: bids are coming in hot" at bounding box center [509, 387] width 133 height 22
click at [599, 407] on div "High Demand Heads up: bids are coming in hot" at bounding box center [580, 387] width 350 height 44
drag, startPoint x: 568, startPoint y: 421, endPoint x: 469, endPoint y: 414, distance: 99.3
click at [469, 414] on div "Blind Dutch Auction DAYS 01 HRS 16 MINS 12 SECS 52 Auction QTY 75 Ghosts Max Bi…" at bounding box center [580, 282] width 350 height 297
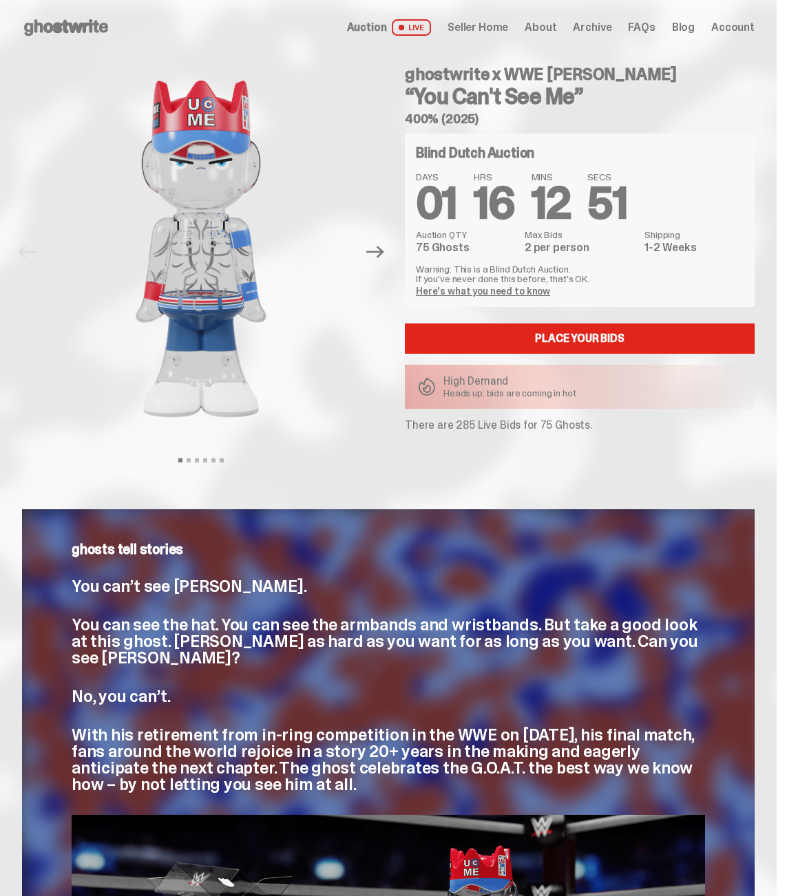
click at [503, 416] on div "Blind Dutch Auction DAYS 01 HRS 16 MINS 12 SECS 51 Auction QTY 75 Ghosts Max Bi…" at bounding box center [580, 282] width 350 height 297
click at [507, 417] on div "Blind Dutch Auction DAYS 01 HRS 16 MINS 12 SECS 51 Auction QTY 75 Ghosts Max Bi…" at bounding box center [580, 282] width 350 height 297
click at [506, 425] on p "There are 285 Live Bids for 75 Ghosts." at bounding box center [580, 425] width 350 height 11
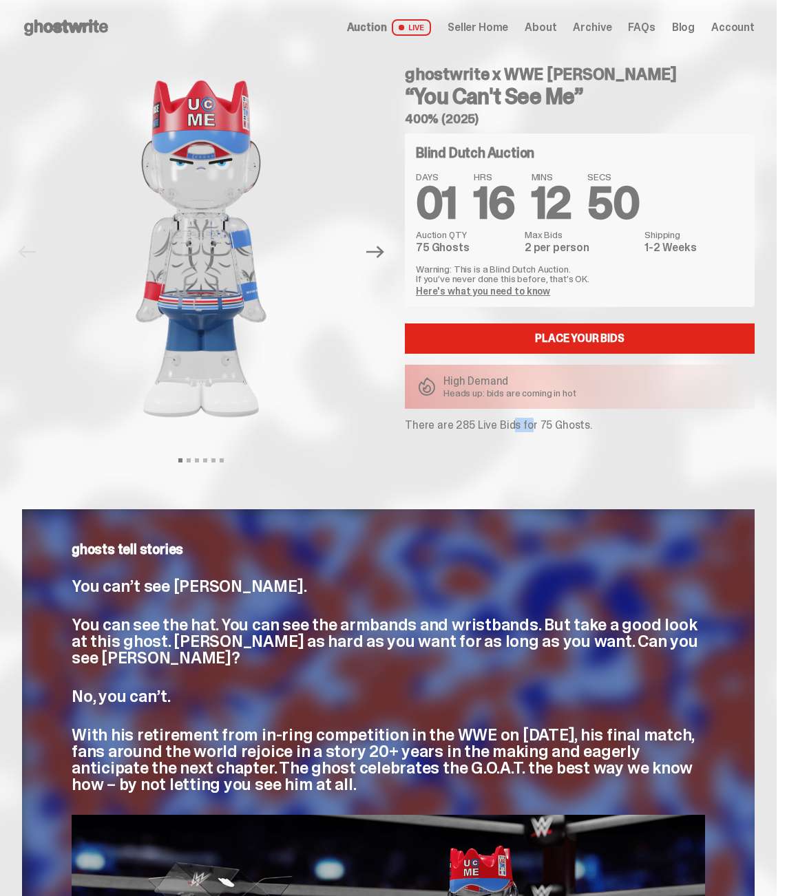
click at [506, 425] on p "There are 285 Live Bids for 75 Ghosts." at bounding box center [580, 425] width 350 height 11
click at [495, 427] on p "There are 285 Live Bids for 75 Ghosts." at bounding box center [580, 425] width 350 height 11
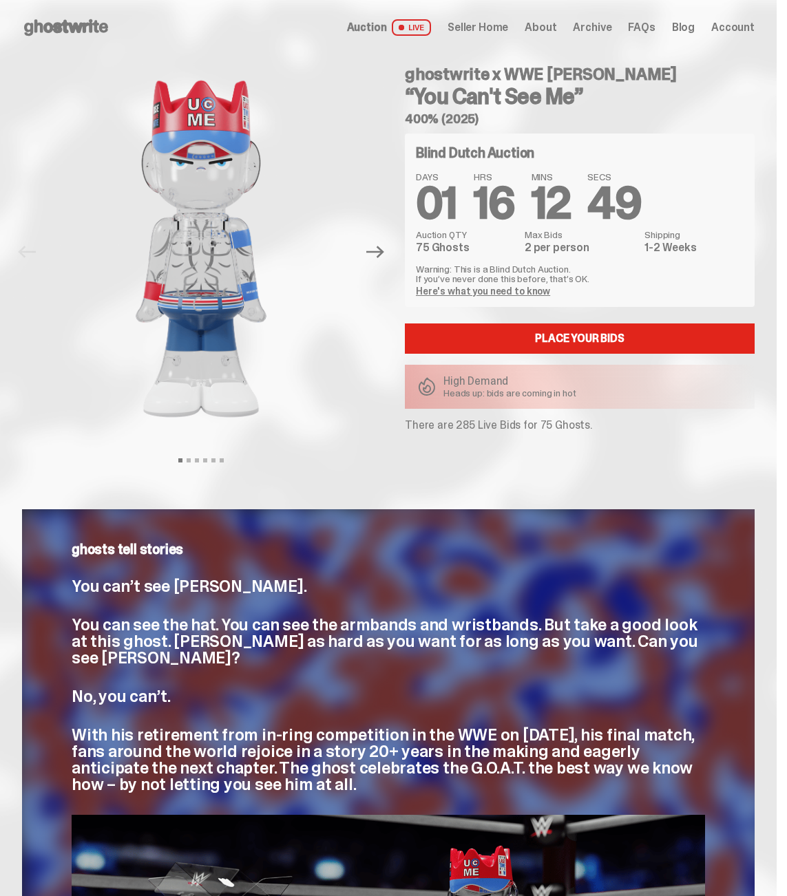
click at [489, 431] on p "There are 285 Live Bids for 75 Ghosts." at bounding box center [580, 425] width 350 height 11
click at [488, 431] on p "There are 285 Live Bids for 75 Ghosts." at bounding box center [580, 425] width 350 height 11
click at [622, 434] on div "ghostwrite x WWE John Cena “You Can't See Me” 400% (2025) Blind Dutch Auction D…" at bounding box center [571, 252] width 366 height 394
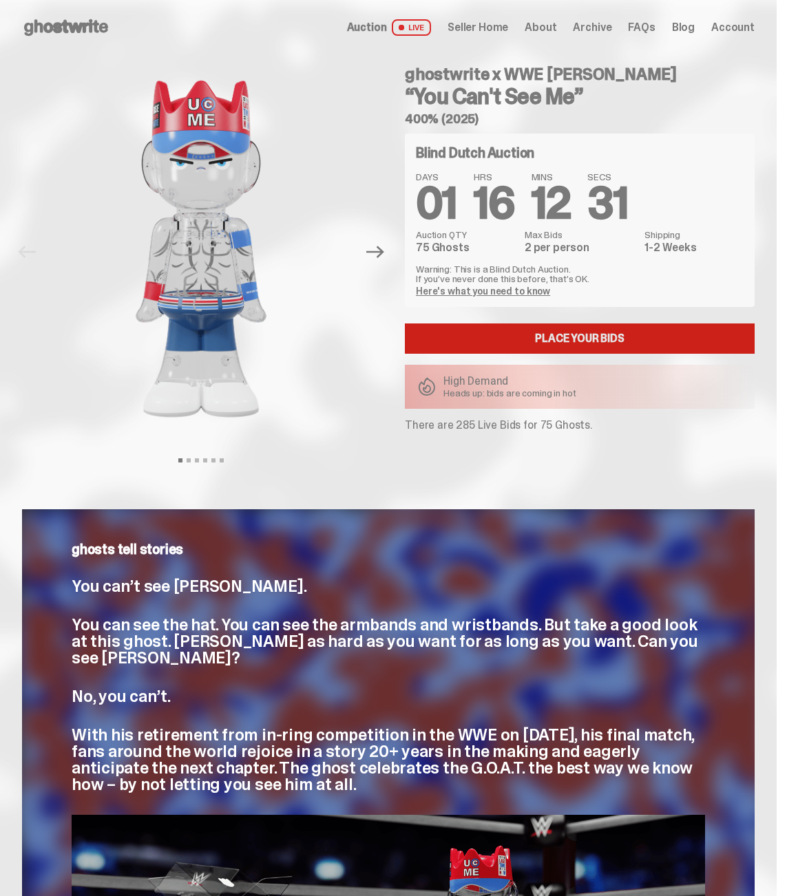
click at [558, 347] on link "Place your Bids" at bounding box center [580, 338] width 350 height 30
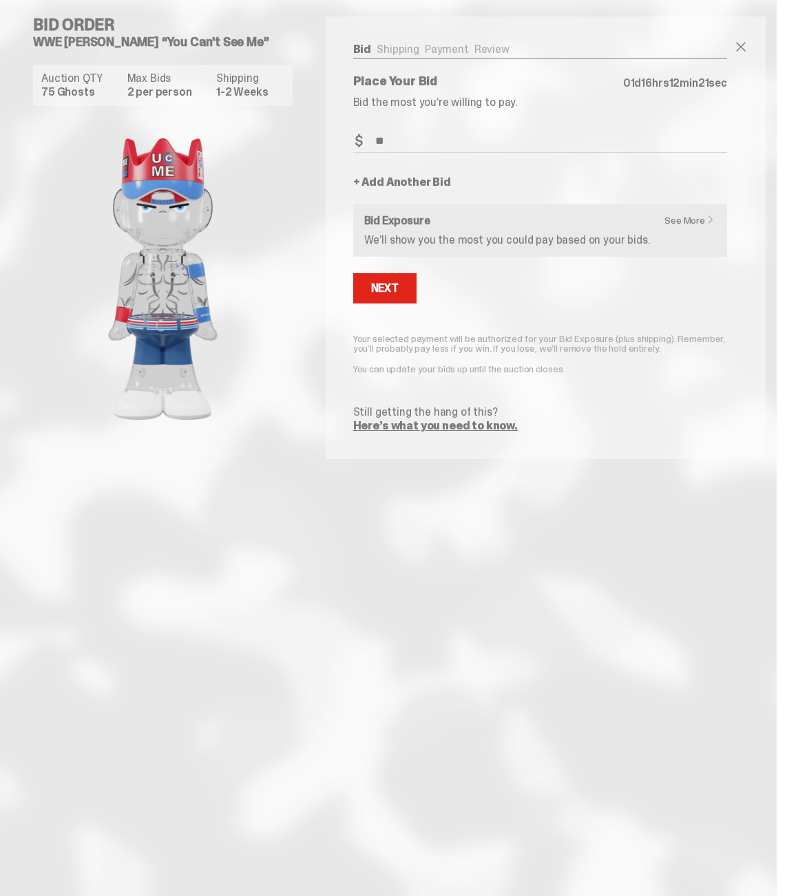
type input "**"
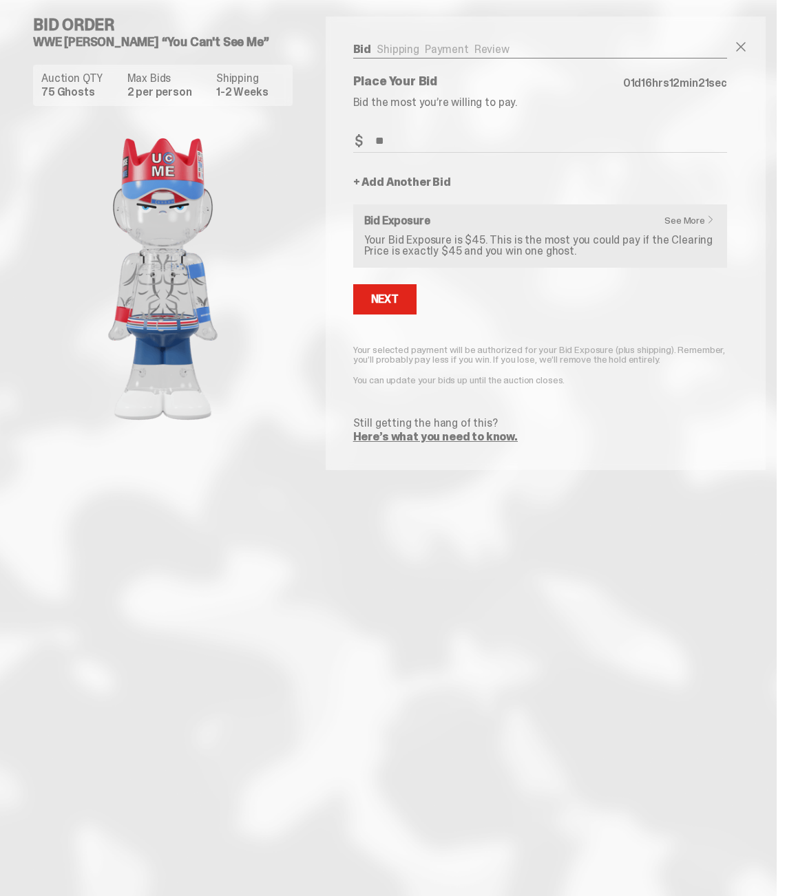
click at [627, 228] on div "See More Bid Exposure Your Bid Exposure is $45. This is the most you could pay …" at bounding box center [540, 235] width 352 height 41
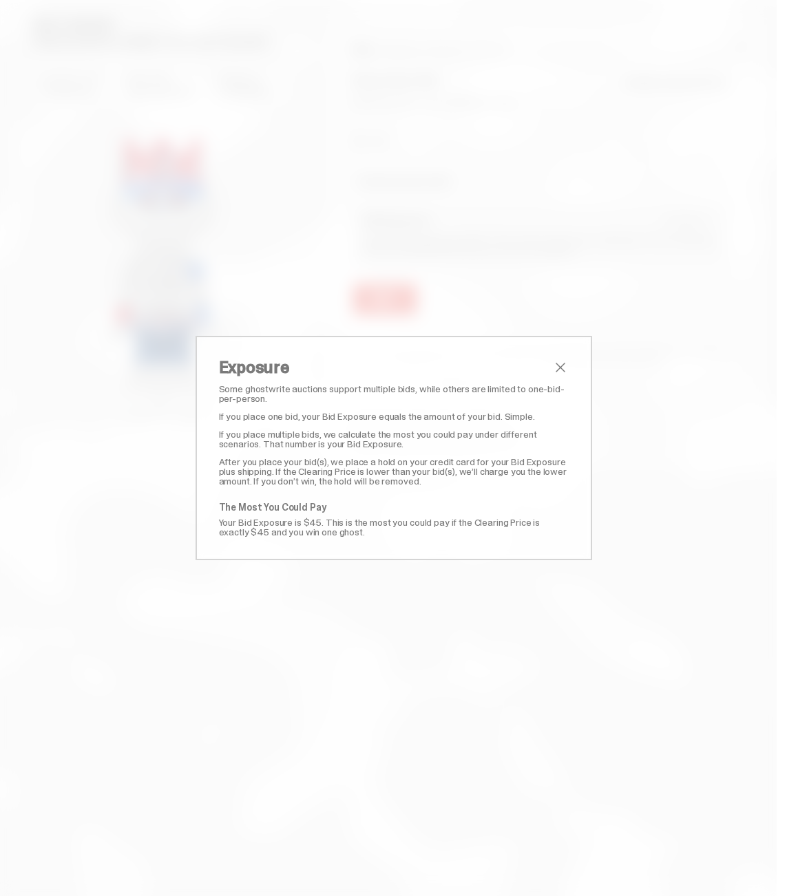
click at [565, 367] on span "close" at bounding box center [560, 367] width 17 height 17
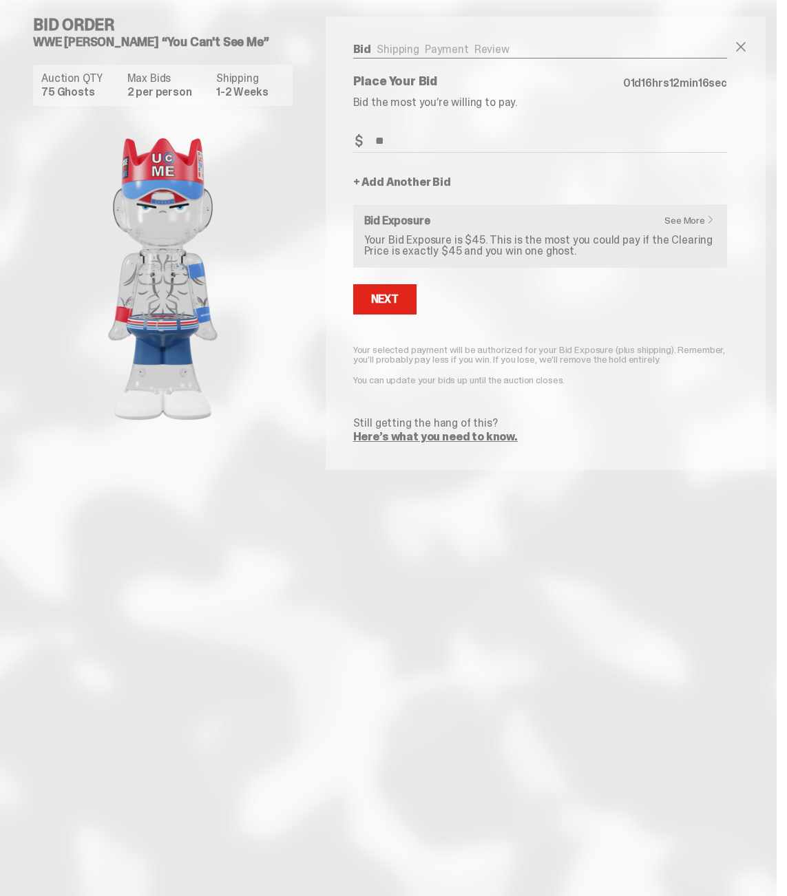
drag, startPoint x: 447, startPoint y: 339, endPoint x: 621, endPoint y: 397, distance: 183.7
click at [621, 397] on form "Bid Amount $ ** Bid Quantity Qty * + Add Another Bid See More Bid Exposure Your…" at bounding box center [540, 286] width 374 height 312
click at [403, 309] on button "Next" at bounding box center [384, 299] width 63 height 30
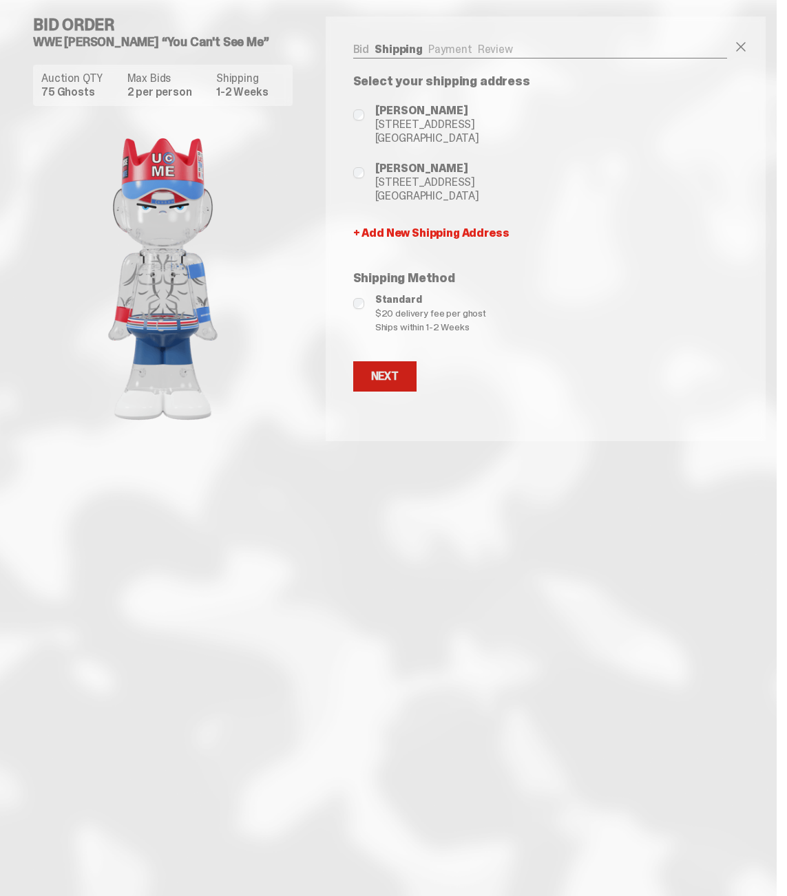
click at [409, 368] on button "Next" at bounding box center [384, 376] width 63 height 30
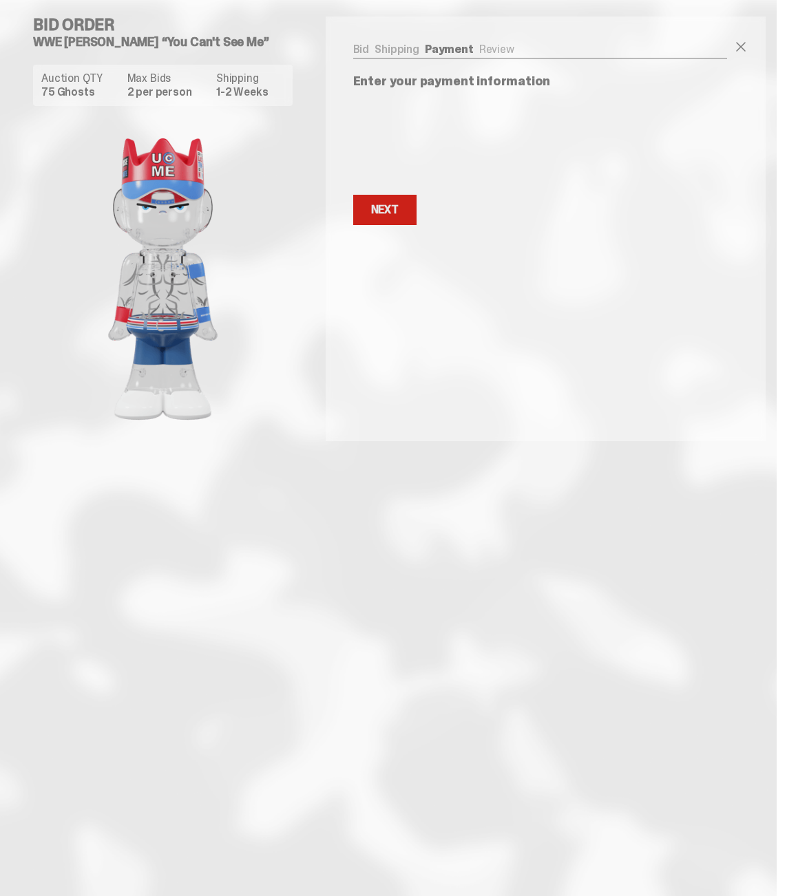
click at [414, 221] on button "Next Next" at bounding box center [384, 210] width 63 height 30
click at [414, 216] on button "Next Next" at bounding box center [384, 211] width 63 height 30
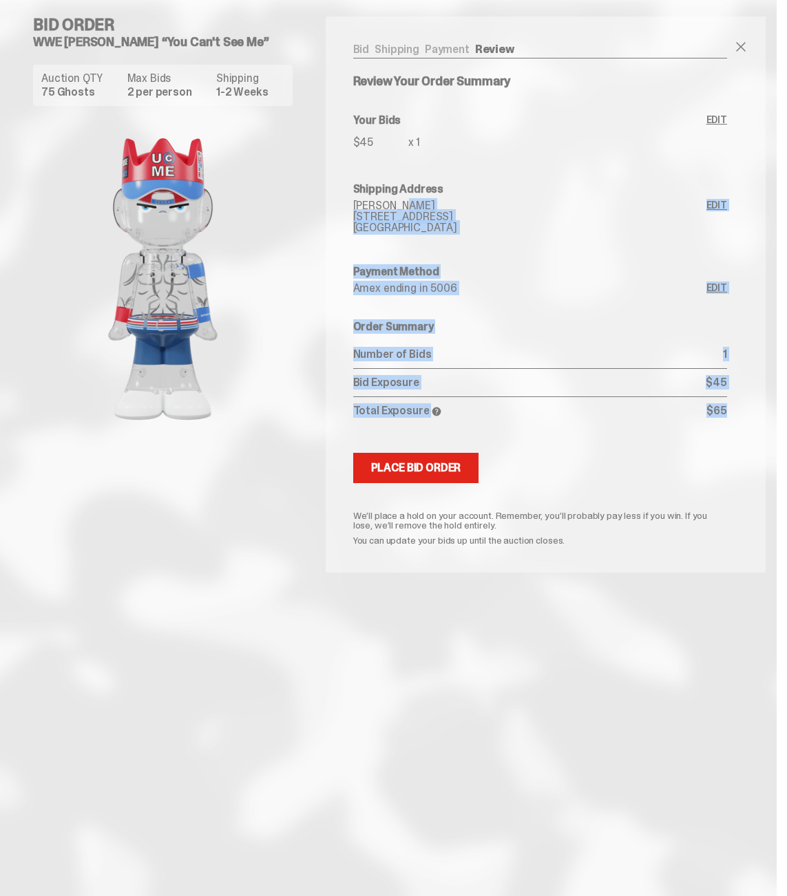
drag, startPoint x: 401, startPoint y: 200, endPoint x: 631, endPoint y: 458, distance: 345.5
click at [629, 455] on div "Review Your Order Summary Your Bids $45 x 1 Edit Shipping Address Brian Cantrel…" at bounding box center [540, 310] width 374 height 470
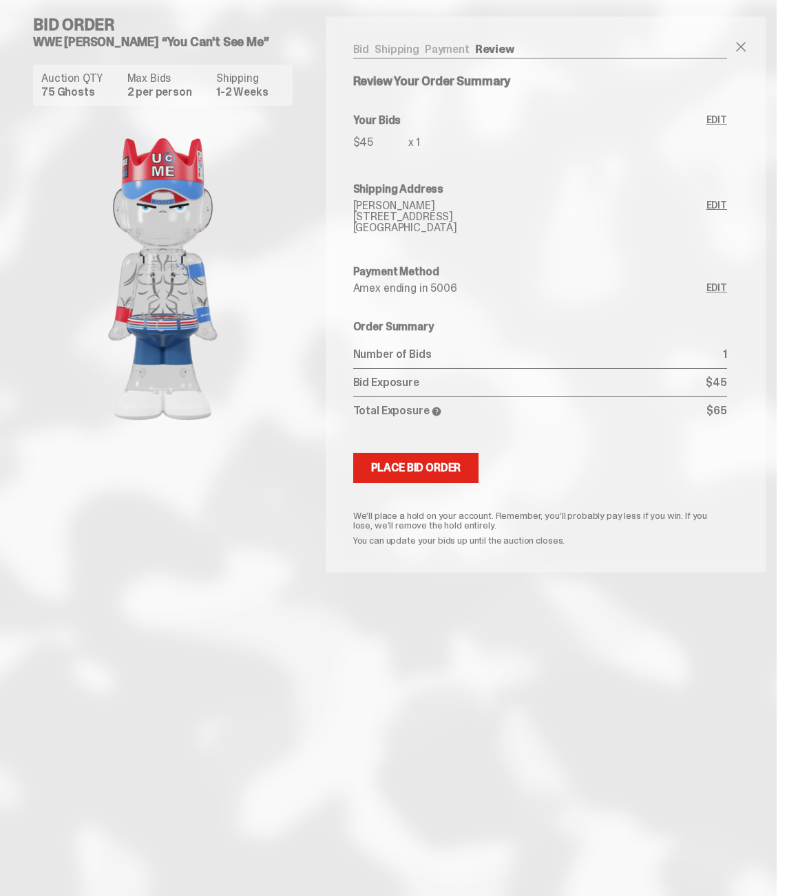
click at [631, 458] on div "Submitting Bids Place Bid Order" at bounding box center [540, 468] width 374 height 30
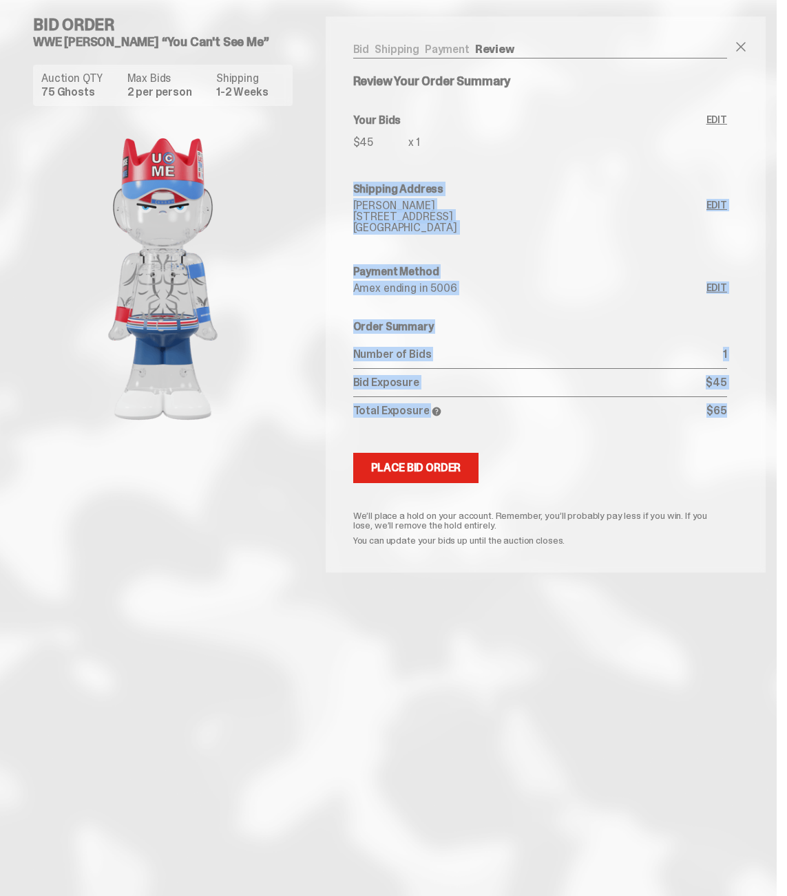
drag, startPoint x: 515, startPoint y: 314, endPoint x: 378, endPoint y: 169, distance: 199.6
click at [378, 169] on div "Review Your Order Summary Your Bids $45 x 1 Edit Shipping Address Brian Cantrel…" at bounding box center [540, 310] width 374 height 470
click at [383, 173] on div "Review Your Order Summary Your Bids $45 x 1 Edit Shipping Address Brian Cantrel…" at bounding box center [540, 310] width 374 height 470
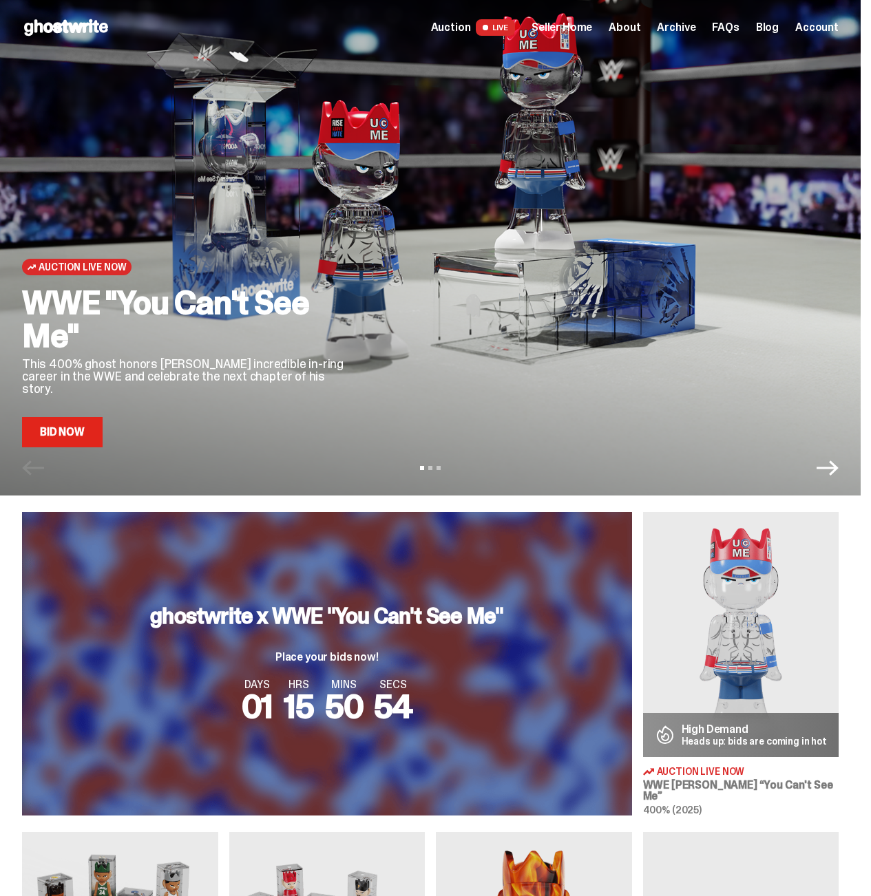
click at [603, 21] on div "Auction LIVE Seller Home About Archive FAQs Blog Account" at bounding box center [634, 27] width 407 height 17
click at [592, 28] on span "Seller Home" at bounding box center [561, 27] width 61 height 11
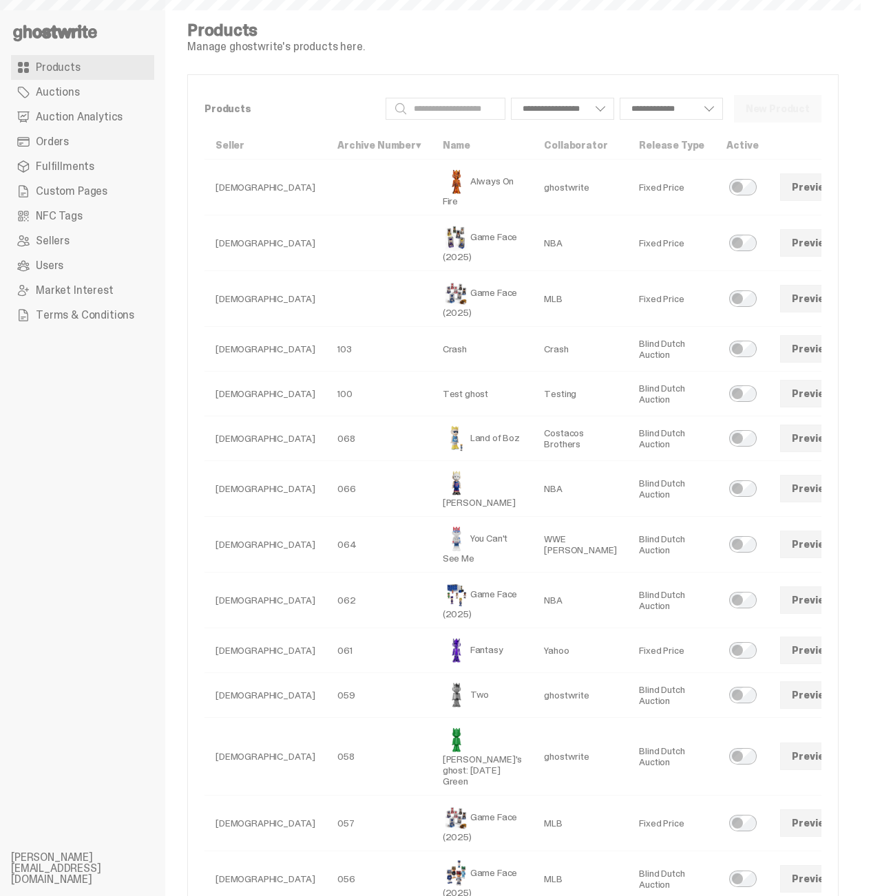
select select
click at [469, 109] on input "Search" at bounding box center [445, 109] width 120 height 22
paste input "**********"
type input "**********"
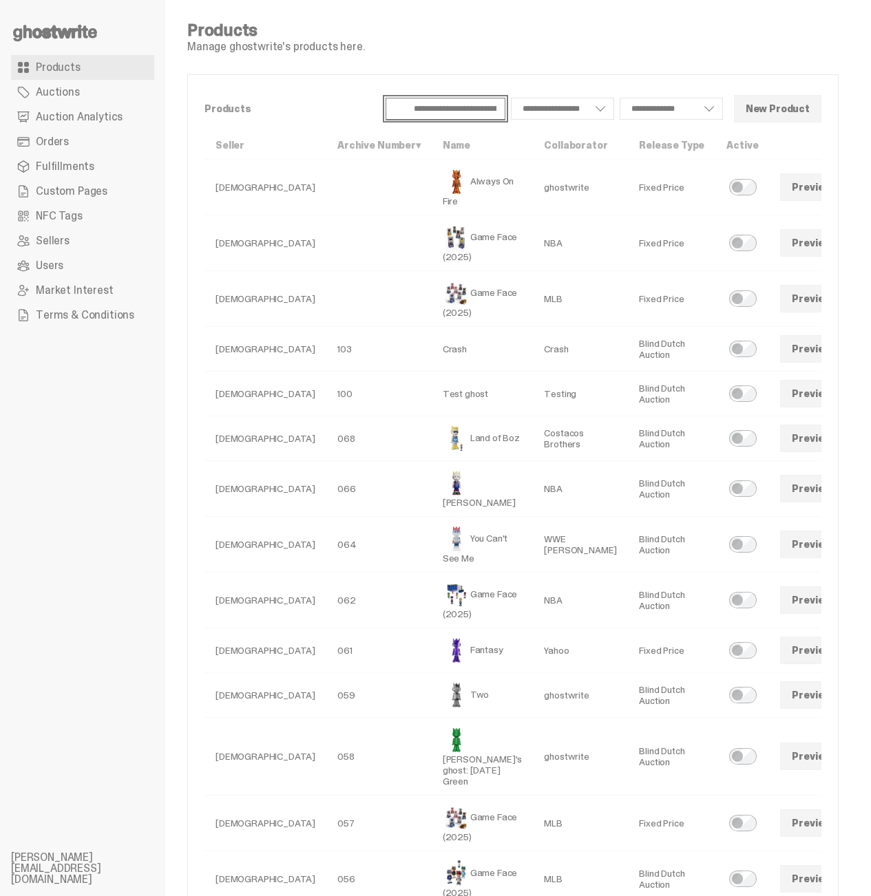
scroll to position [0, 209]
paste input "**********"
type input "**********"
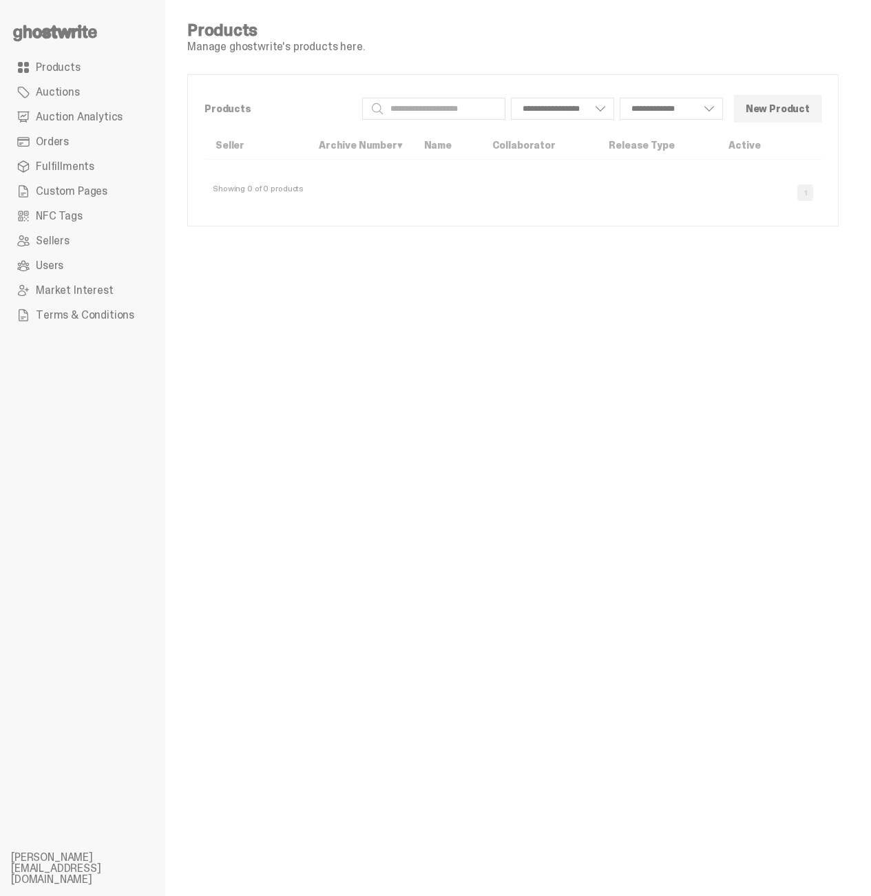
click at [63, 140] on span "Orders" at bounding box center [52, 141] width 33 height 11
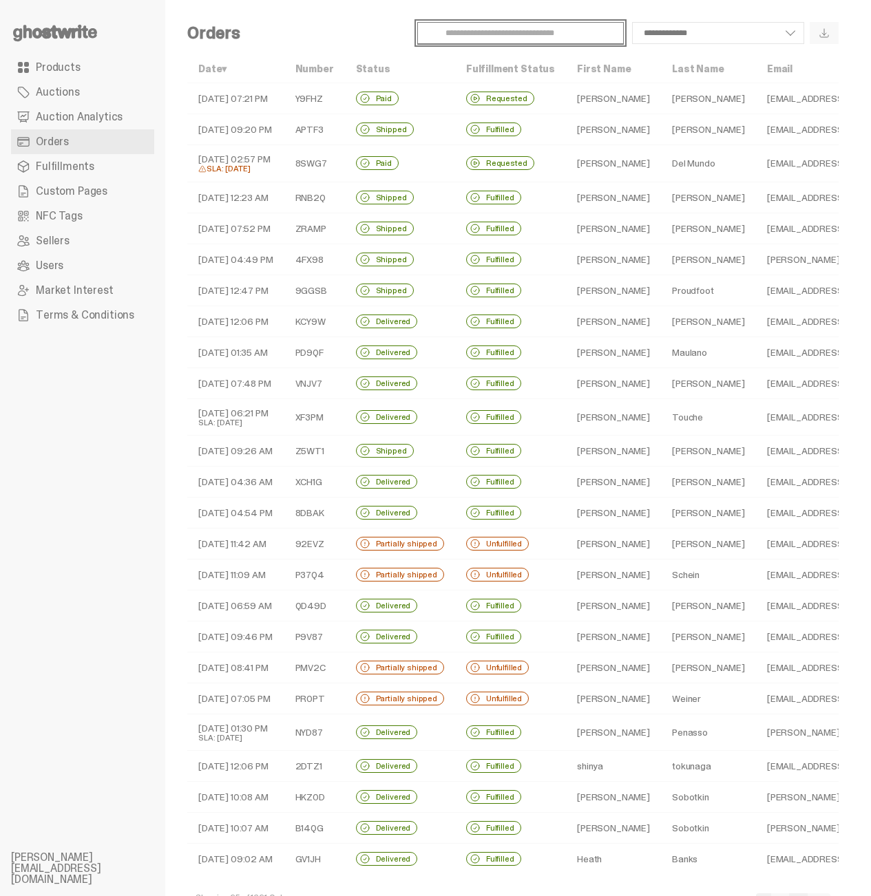
click at [504, 34] on input "Search" at bounding box center [520, 33] width 206 height 22
paste input "**********"
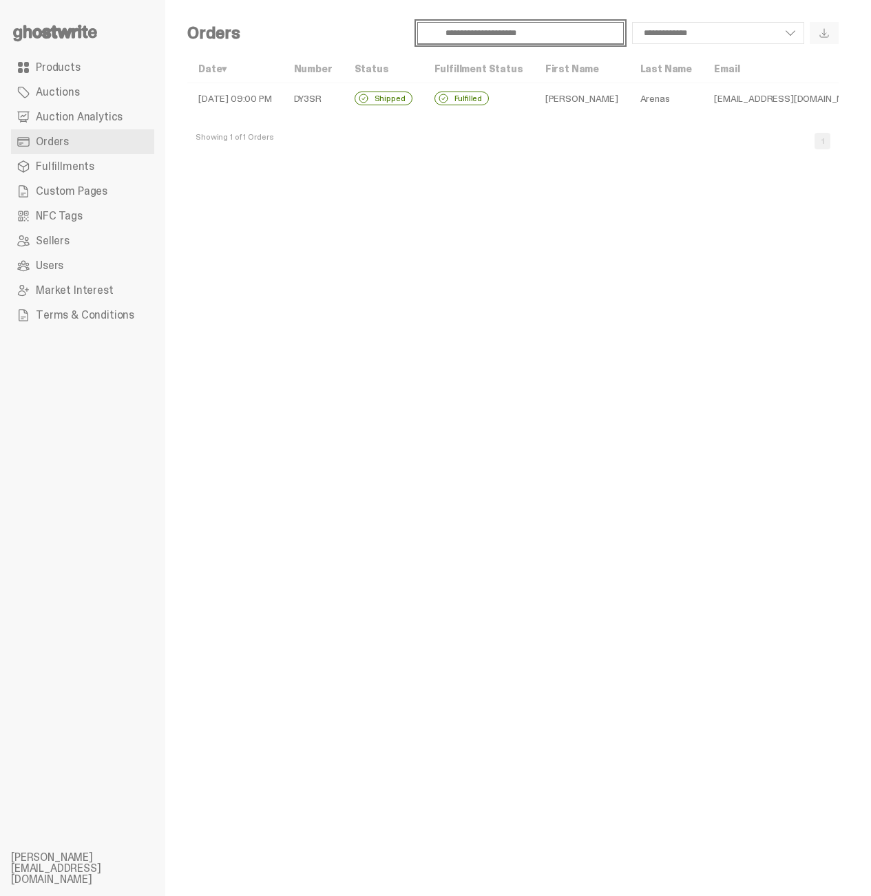
type input "**********"
click at [297, 89] on td "DY3SR" at bounding box center [313, 98] width 61 height 31
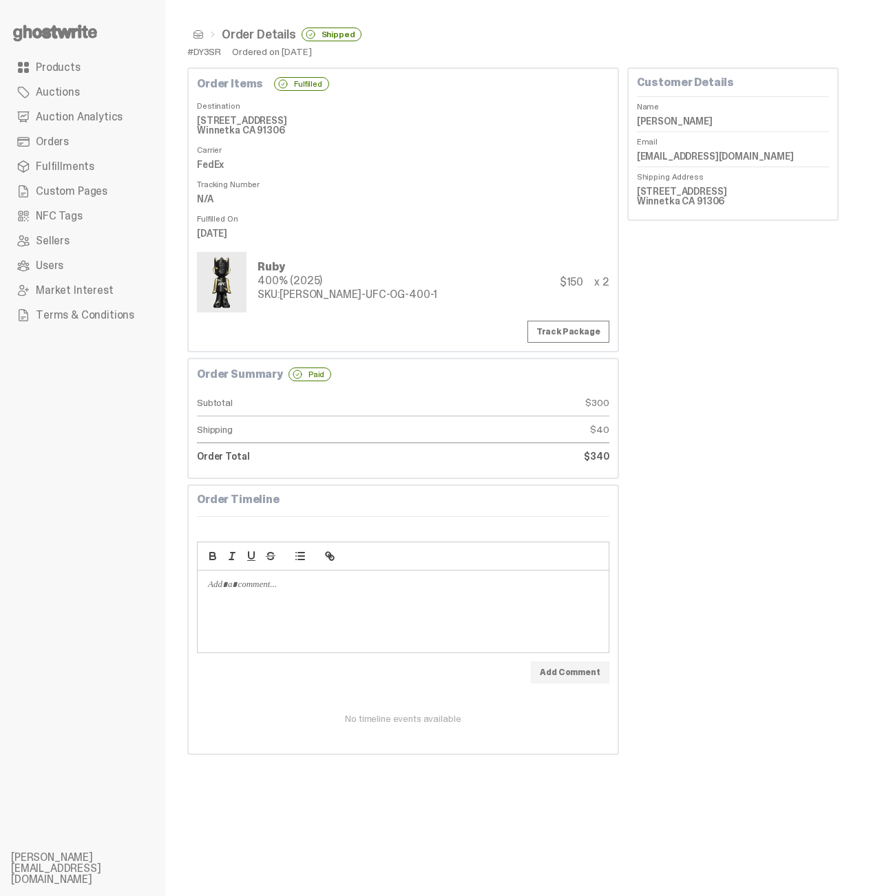
click at [597, 329] on link "Track Package" at bounding box center [568, 332] width 82 height 22
drag, startPoint x: 284, startPoint y: 283, endPoint x: 187, endPoint y: 231, distance: 110.2
click at [188, 231] on div "Order Items Fulfilled Destination [STREET_ADDRESS] Winnetka CA 91306 Carrier Fe…" at bounding box center [402, 209] width 431 height 285
click at [388, 213] on dt "Fulfilled On" at bounding box center [403, 216] width 412 height 14
click at [95, 402] on ul "Products Auctions Auction Analytics Orders Fulfillments Custom Pages NFC Tags S…" at bounding box center [82, 448] width 165 height 896
